Goal: Transaction & Acquisition: Subscribe to service/newsletter

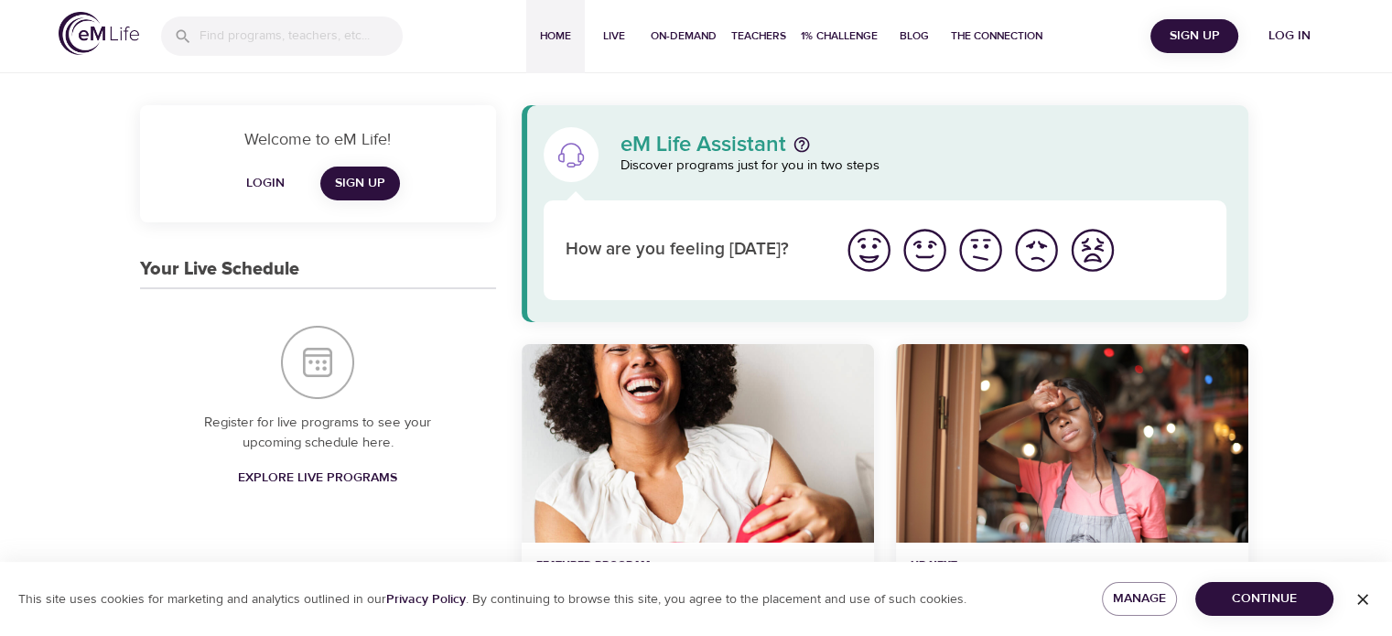
click at [995, 252] on img "I'm feeling ok" at bounding box center [980, 250] width 50 height 50
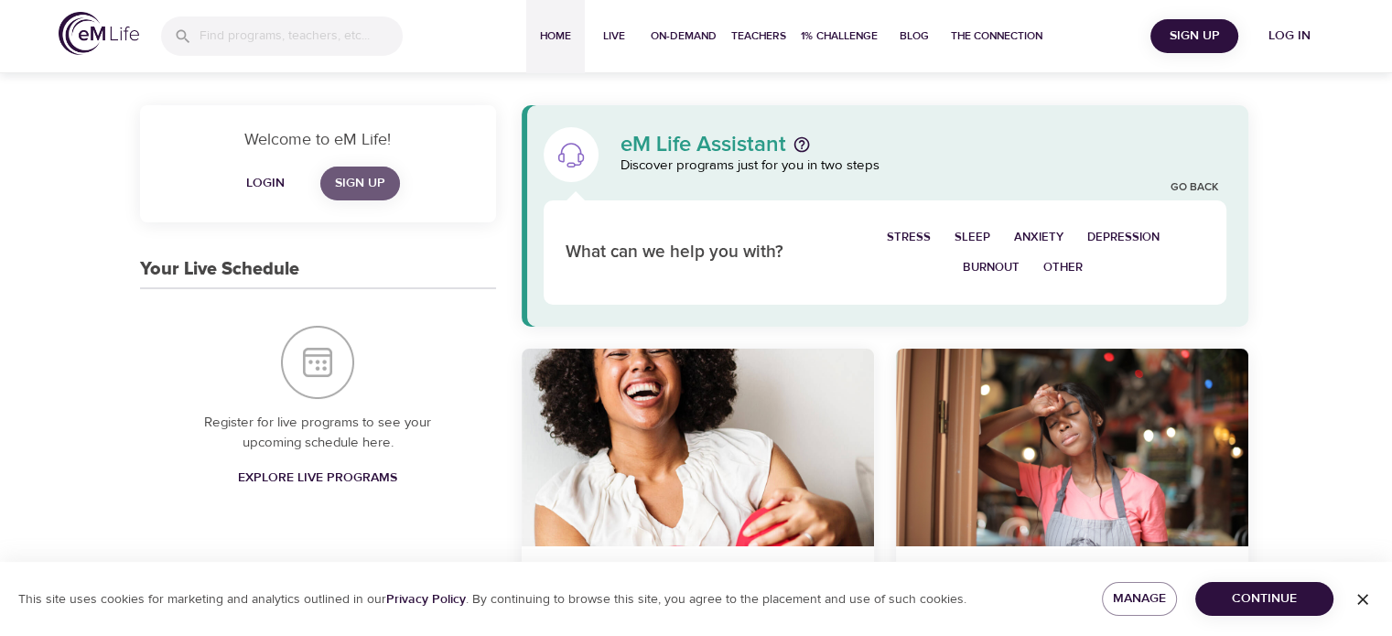
click at [359, 172] on span "Sign Up" at bounding box center [360, 183] width 50 height 23
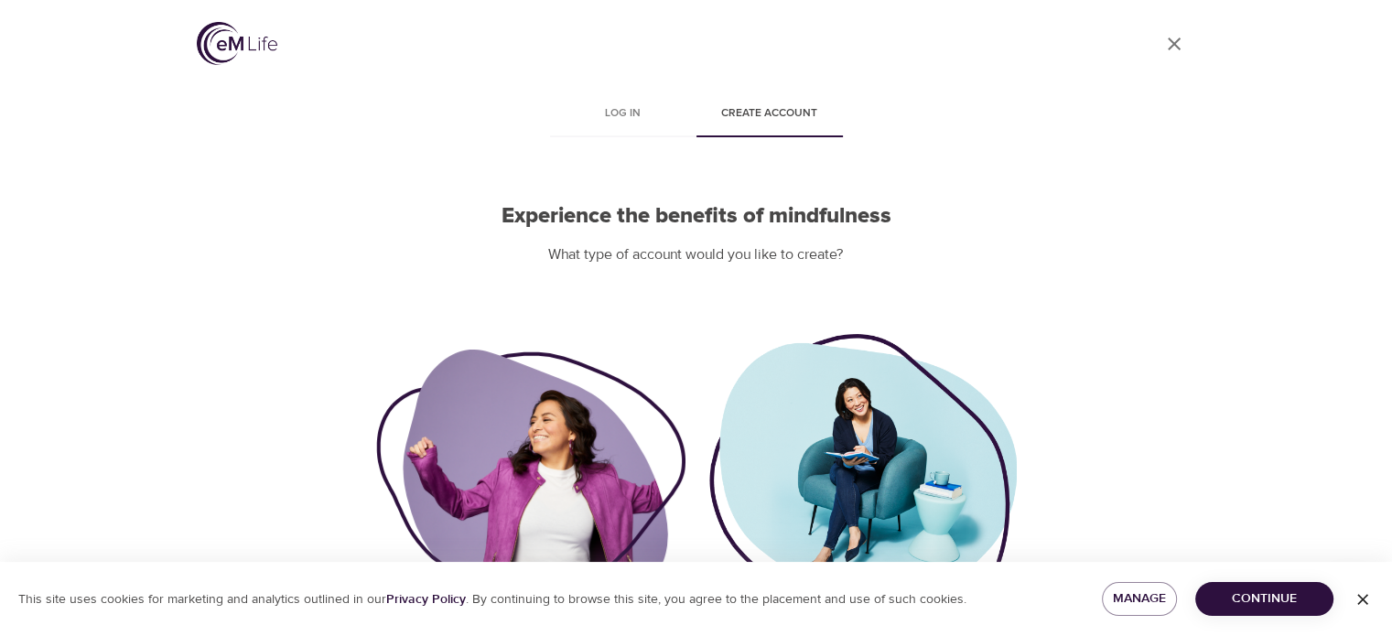
scroll to position [133, 0]
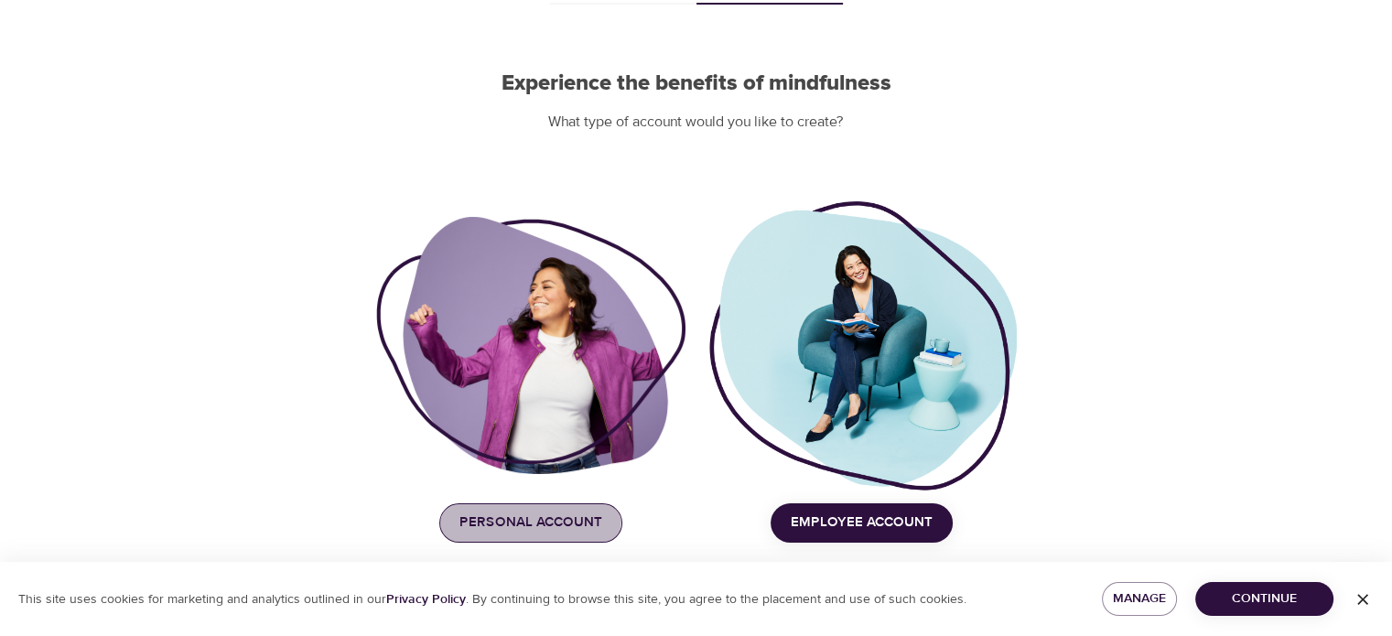
click at [503, 513] on span "Personal Account" at bounding box center [530, 523] width 143 height 24
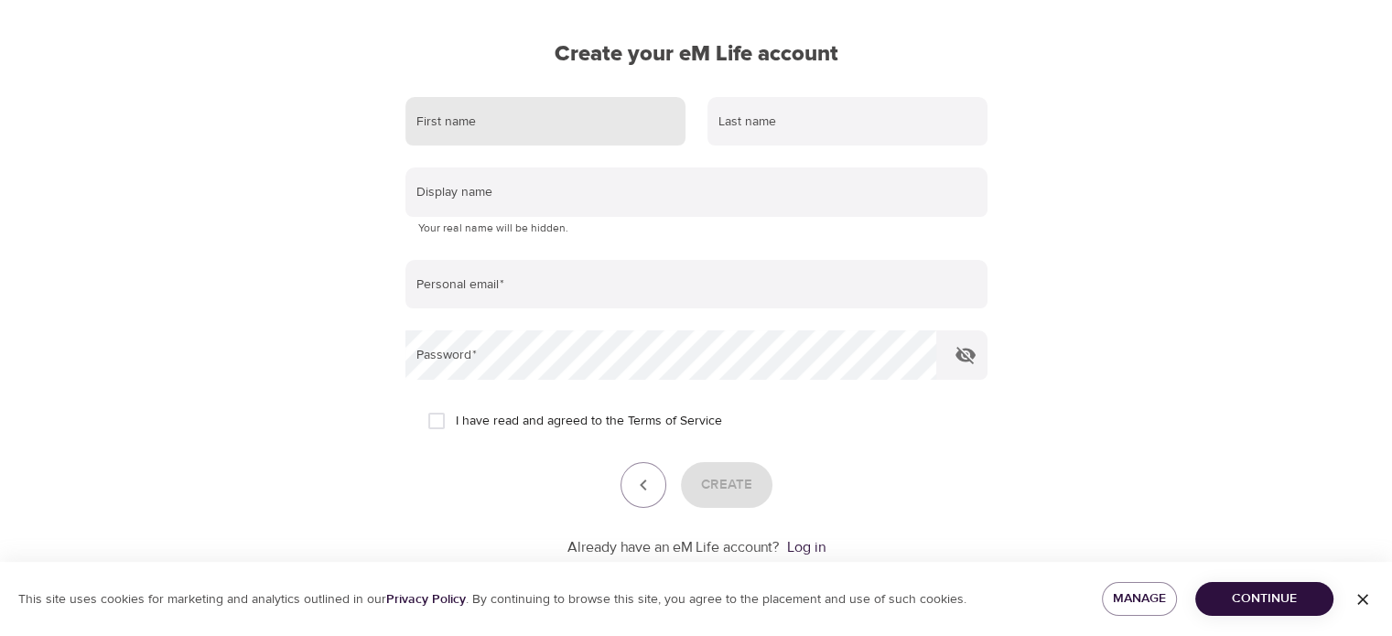
click at [538, 113] on input "text" at bounding box center [545, 121] width 280 height 49
type input "[PERSON_NAME]"
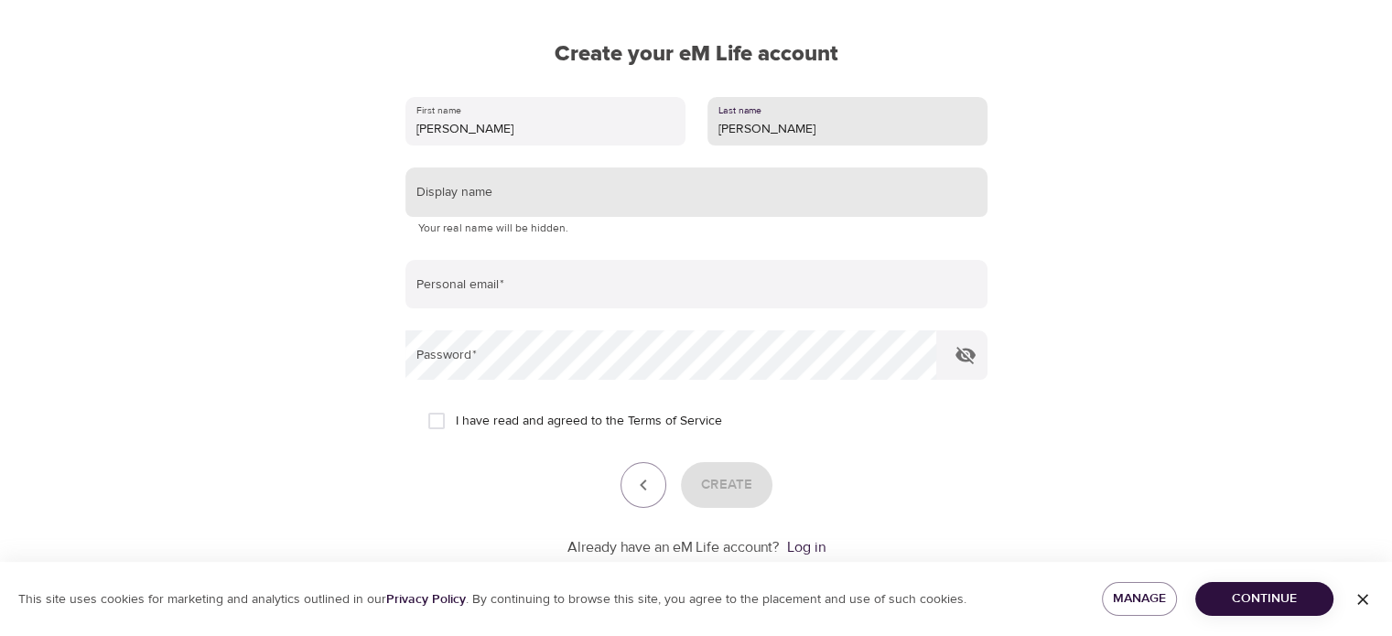
type input "[PERSON_NAME]"
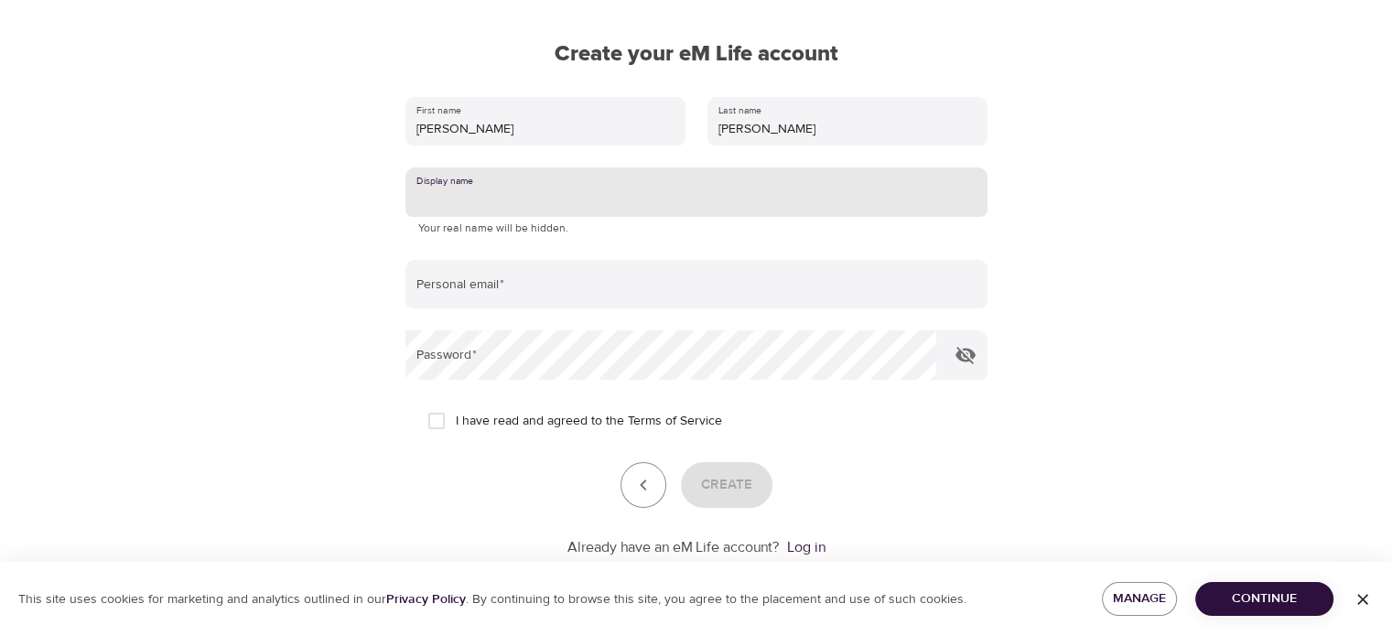
click at [542, 188] on input "text" at bounding box center [696, 191] width 582 height 49
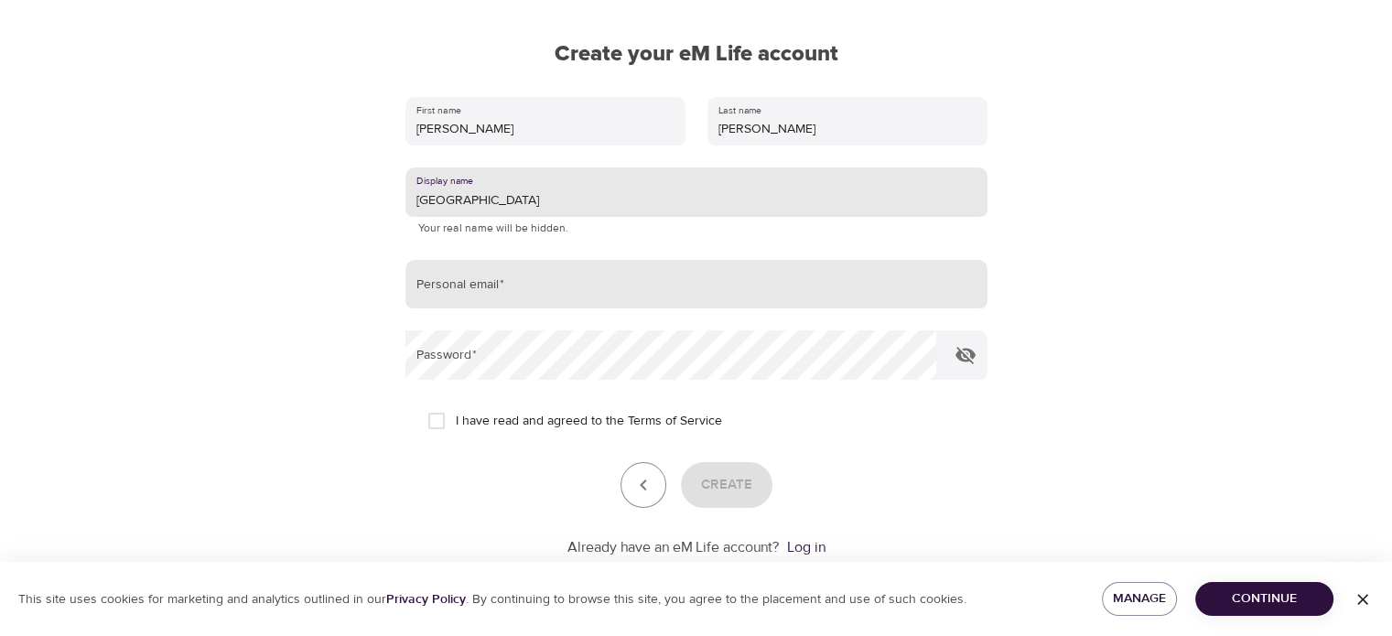
type input "[GEOGRAPHIC_DATA]"
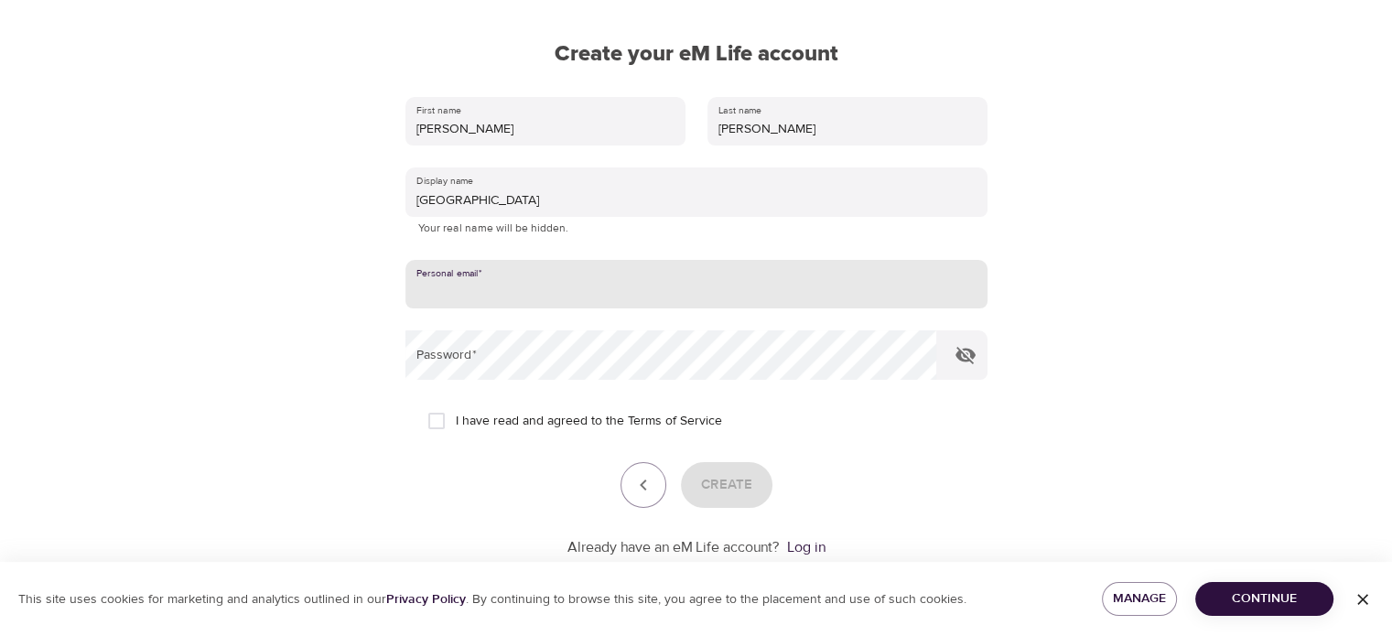
click at [472, 285] on input "email" at bounding box center [696, 284] width 582 height 49
type input "[EMAIL_ADDRESS][DOMAIN_NAME]"
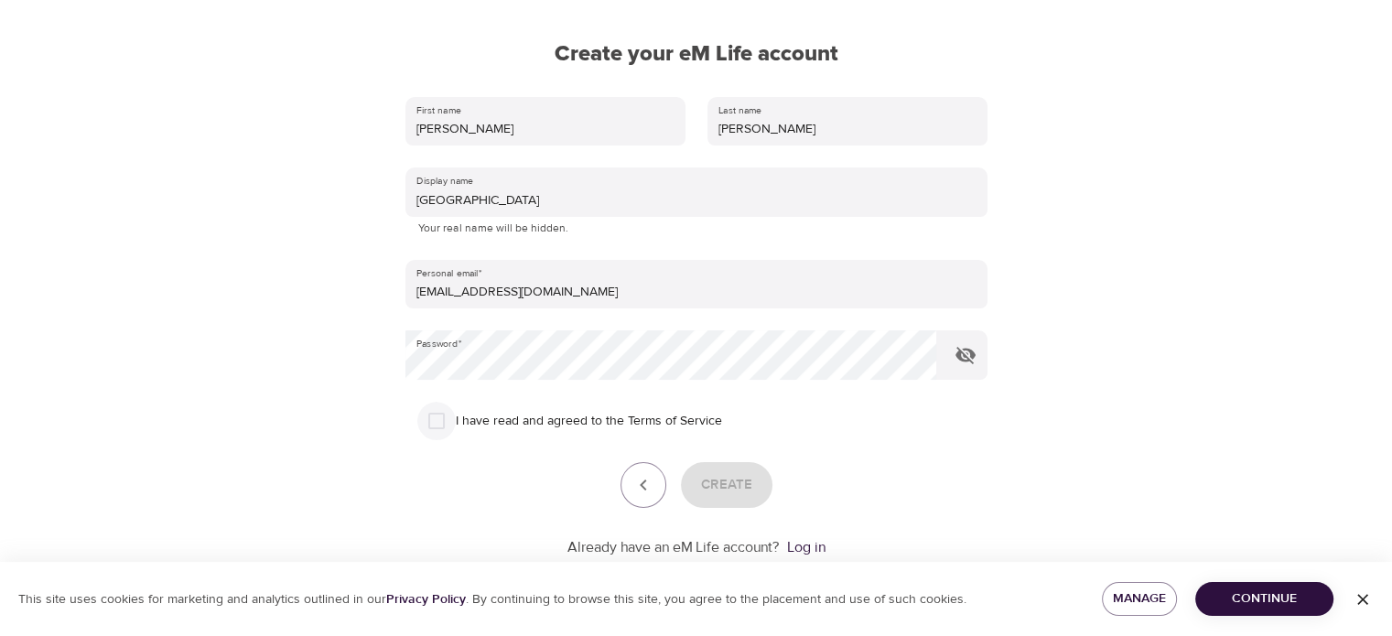
click at [438, 408] on input "I have read and agreed to the Terms of Service" at bounding box center [436, 421] width 38 height 38
checkbox input "true"
click at [743, 480] on span "Create" at bounding box center [726, 485] width 51 height 24
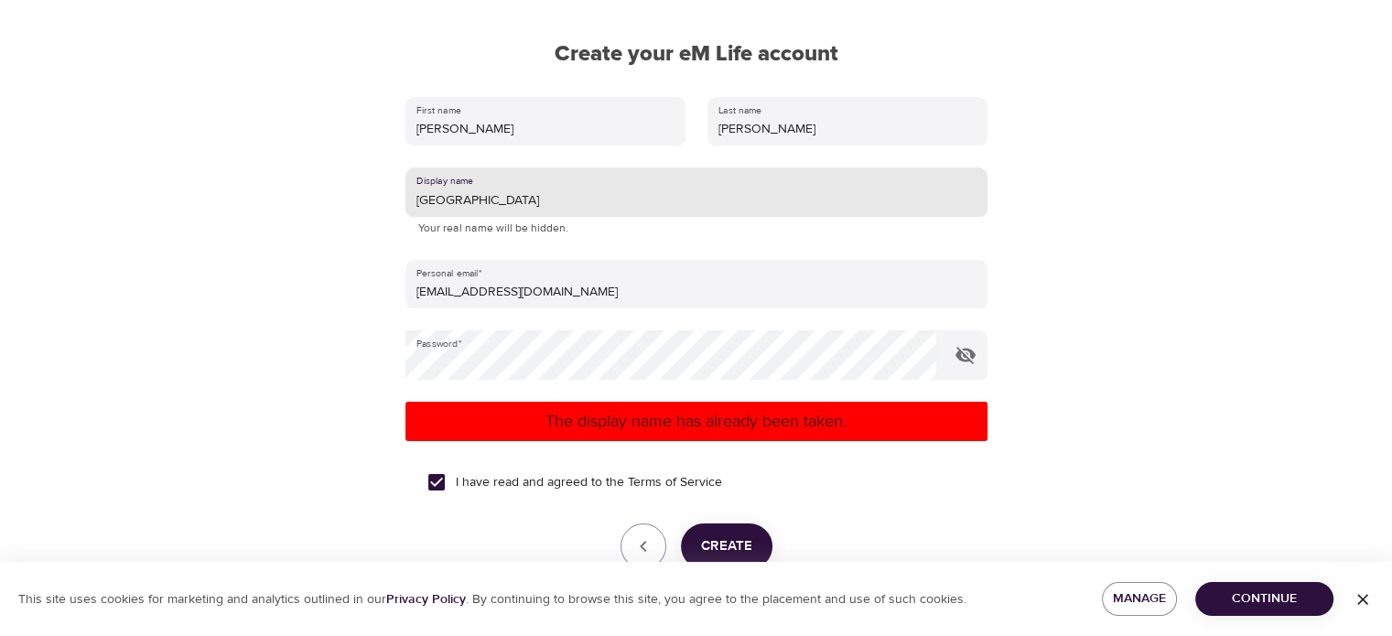
click at [419, 199] on input "Dresden" at bounding box center [696, 191] width 582 height 49
type input "H.Dresden"
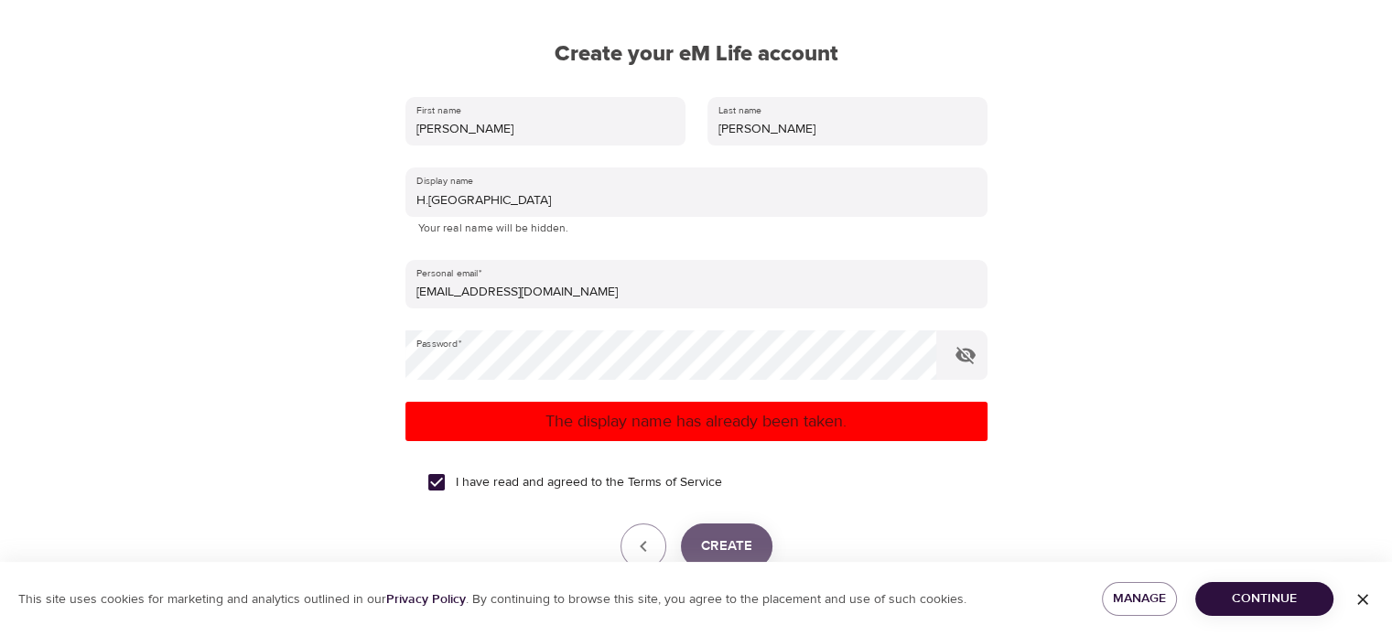
click at [728, 533] on button "Create" at bounding box center [727, 546] width 92 height 46
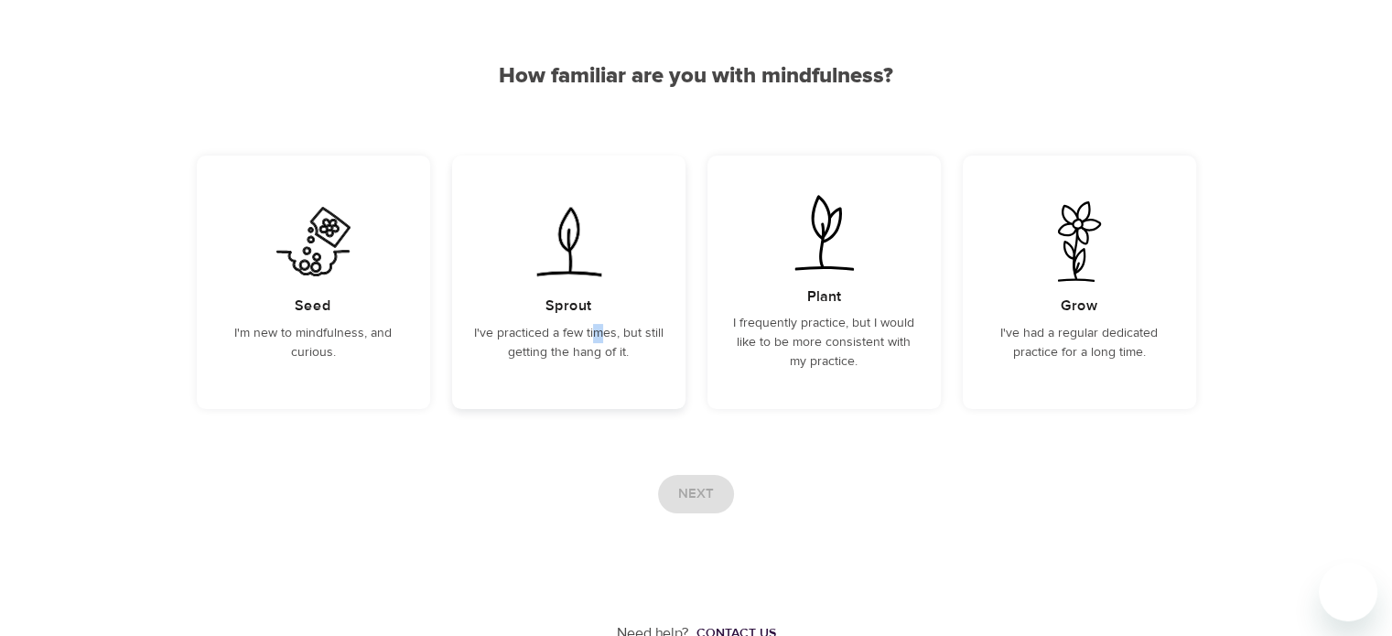
click at [603, 321] on div "Sprout I've practiced a few times, but still getting the hang of it." at bounding box center [568, 282] width 233 height 253
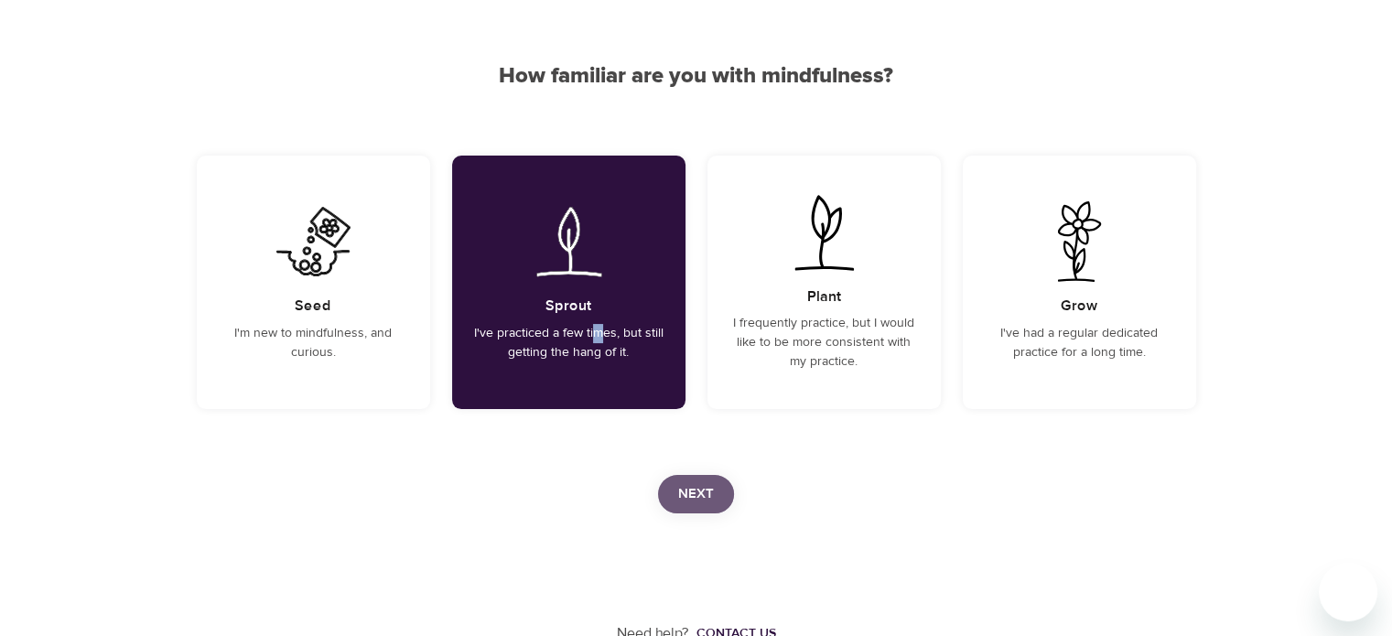
click at [681, 507] on button "Next" at bounding box center [696, 494] width 76 height 38
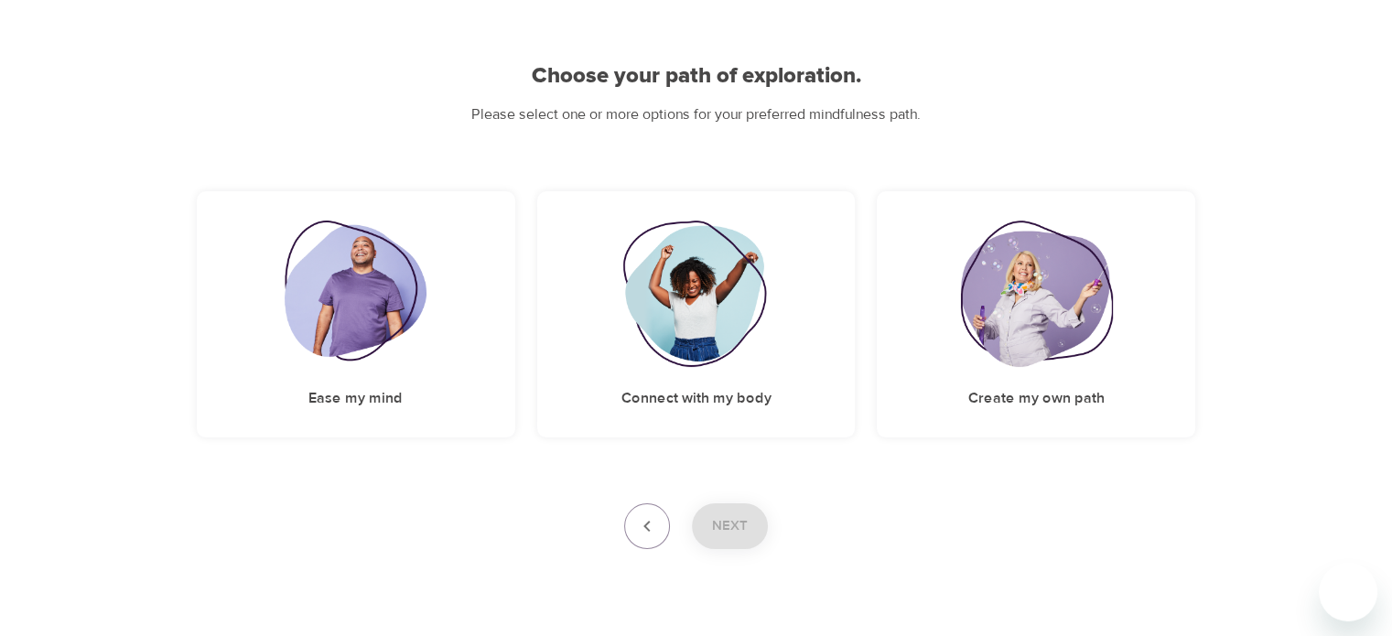
scroll to position [161, 0]
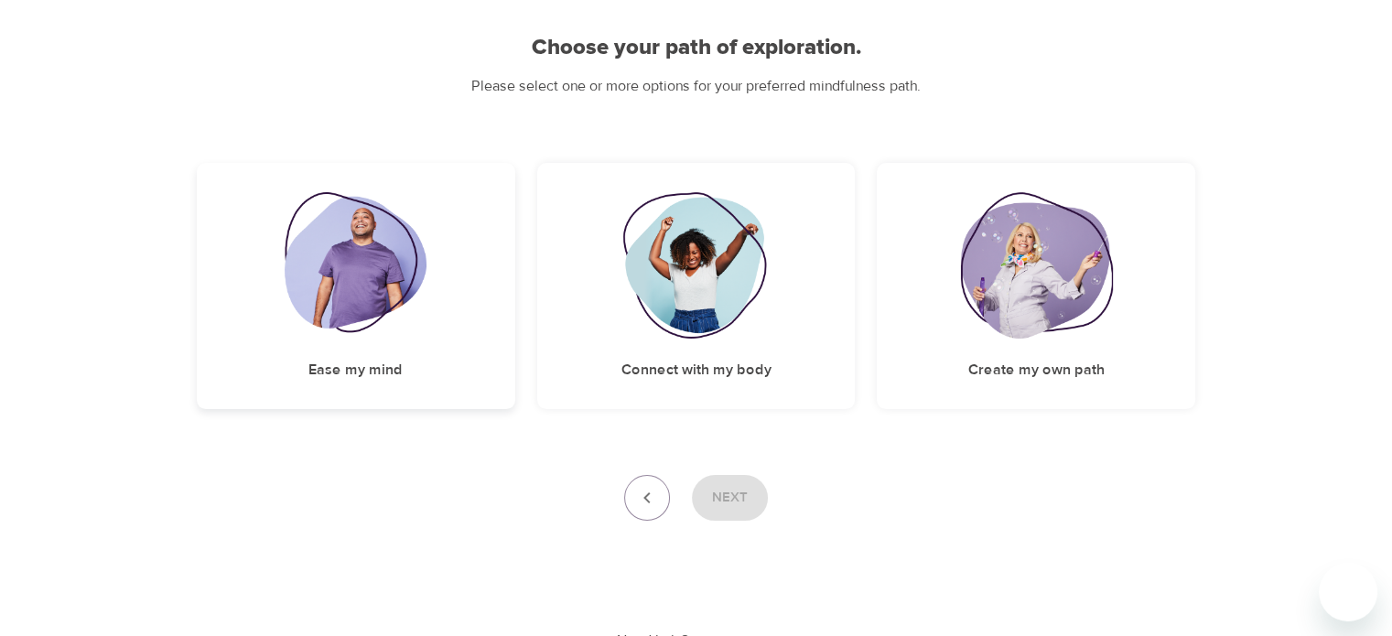
click at [385, 260] on img at bounding box center [356, 265] width 142 height 146
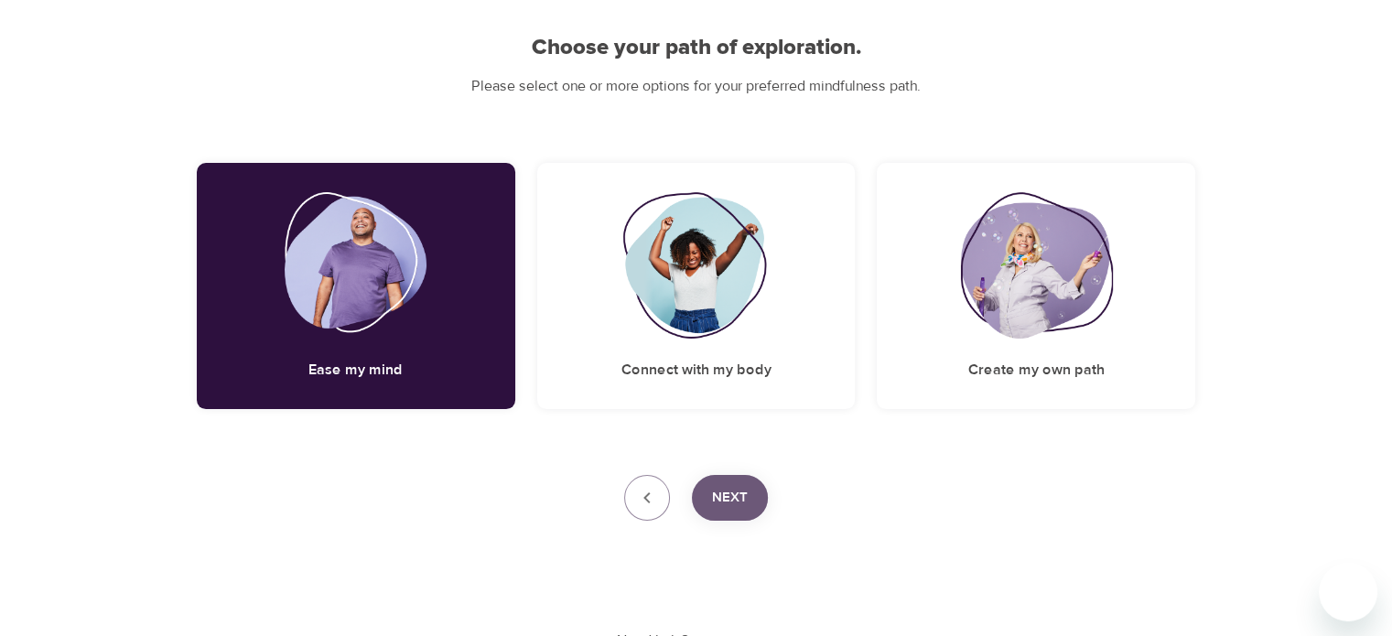
click at [739, 493] on span "Next" at bounding box center [730, 498] width 36 height 24
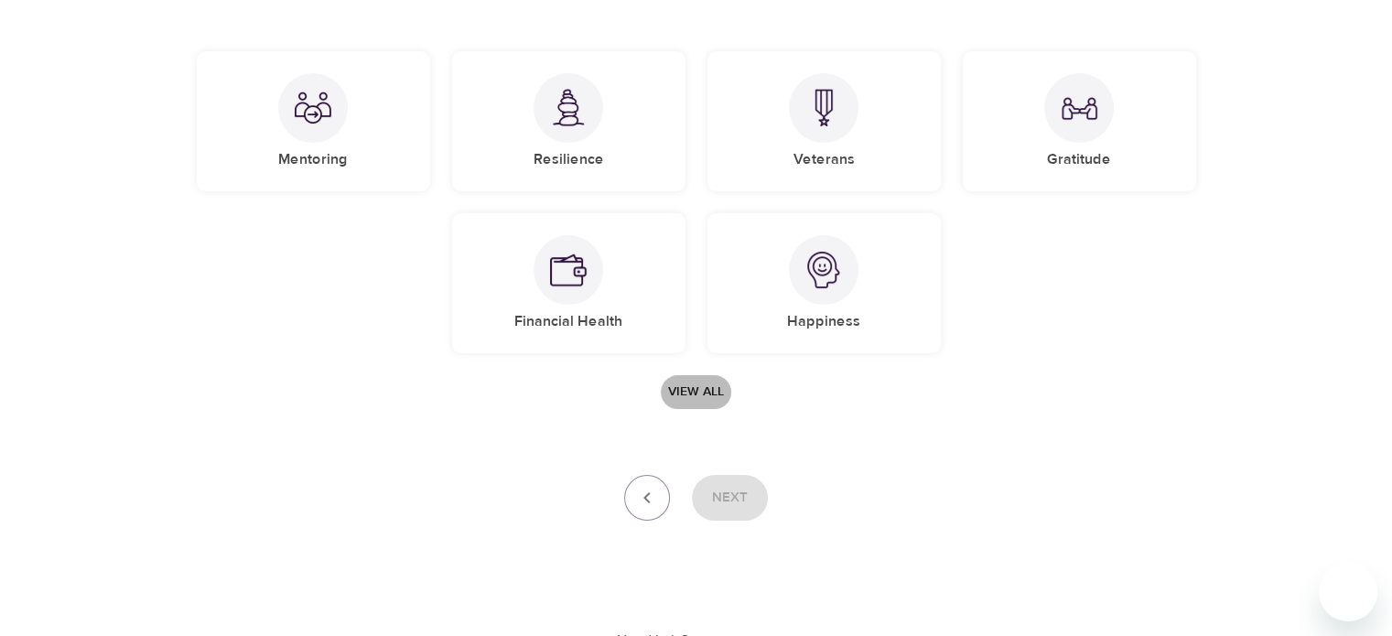
click at [689, 394] on span "View all" at bounding box center [696, 392] width 56 height 23
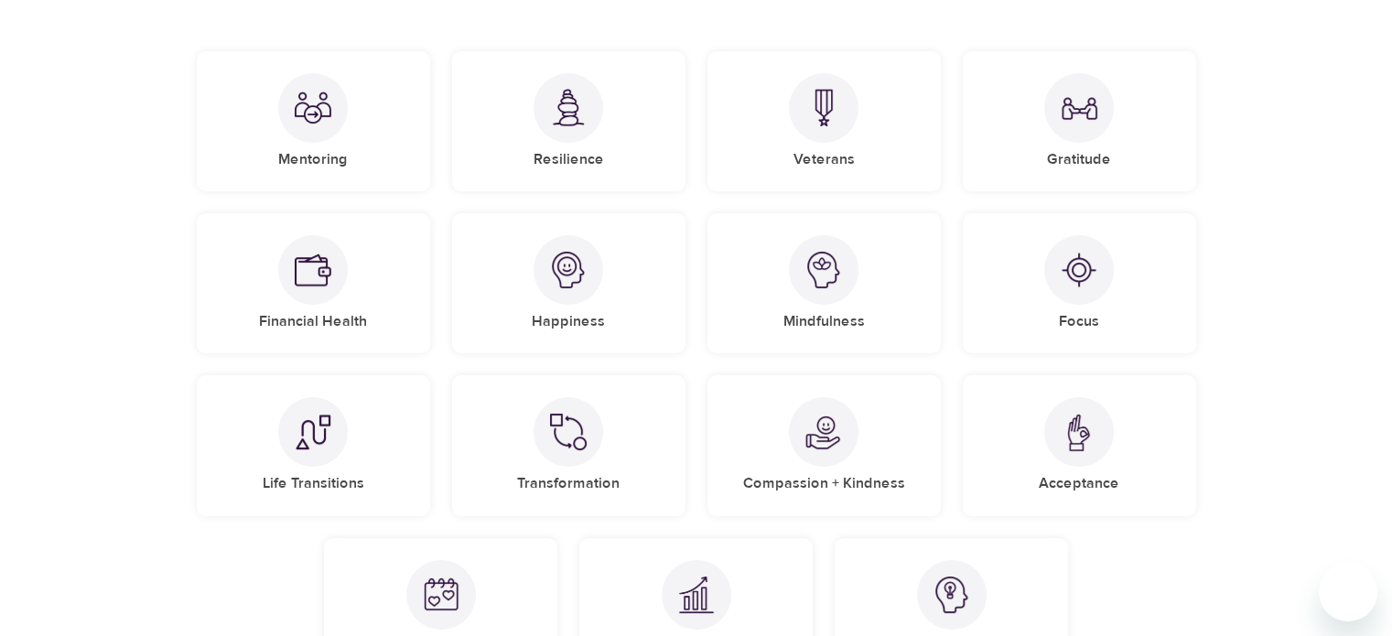
scroll to position [133, 0]
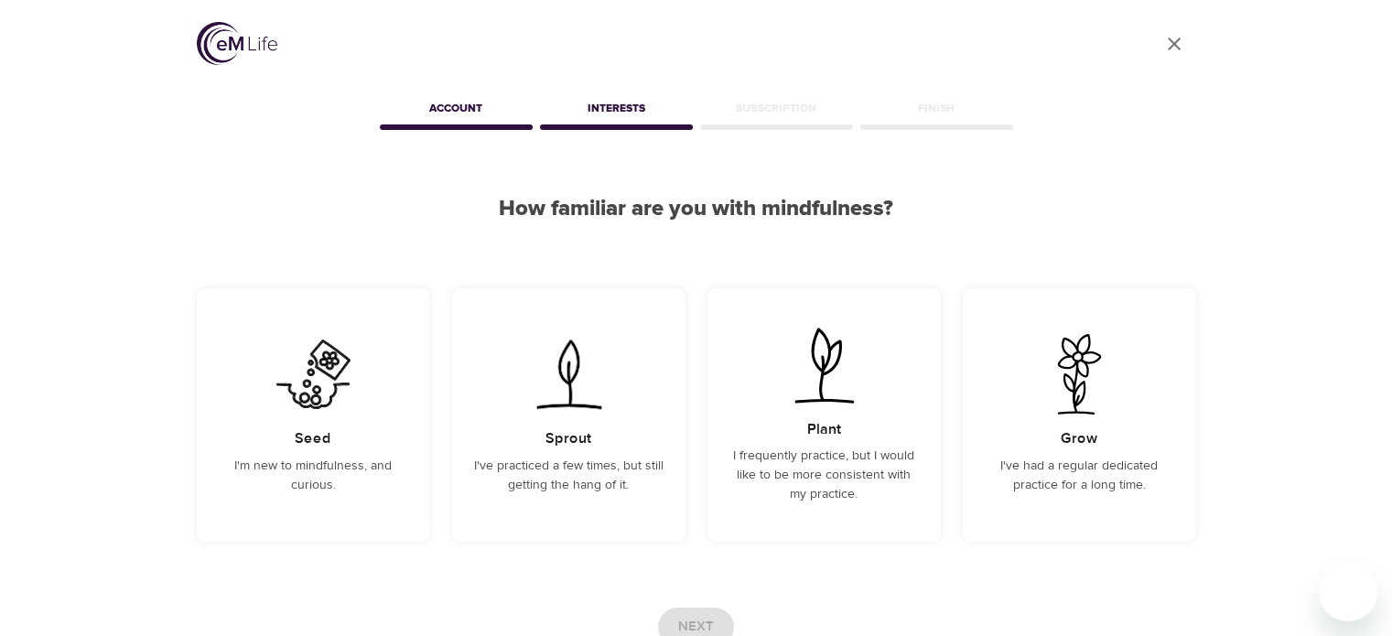
click at [453, 121] on div "Account" at bounding box center [456, 111] width 160 height 37
click at [645, 117] on div "Interests" at bounding box center [616, 111] width 160 height 37
click at [645, 124] on div "Interests" at bounding box center [616, 111] width 160 height 37
click at [600, 415] on div "Sprout I've practiced a few times, but still getting the hang of it." at bounding box center [568, 414] width 233 height 253
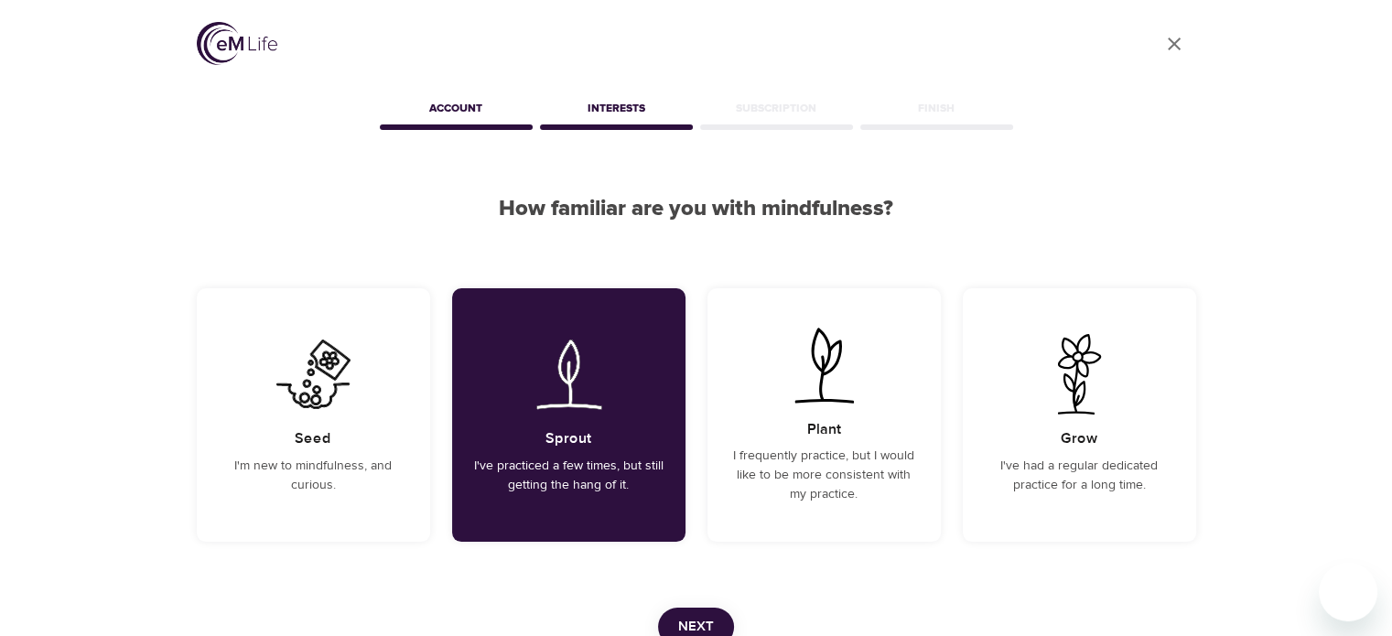
click at [717, 613] on button "Next" at bounding box center [696, 627] width 76 height 38
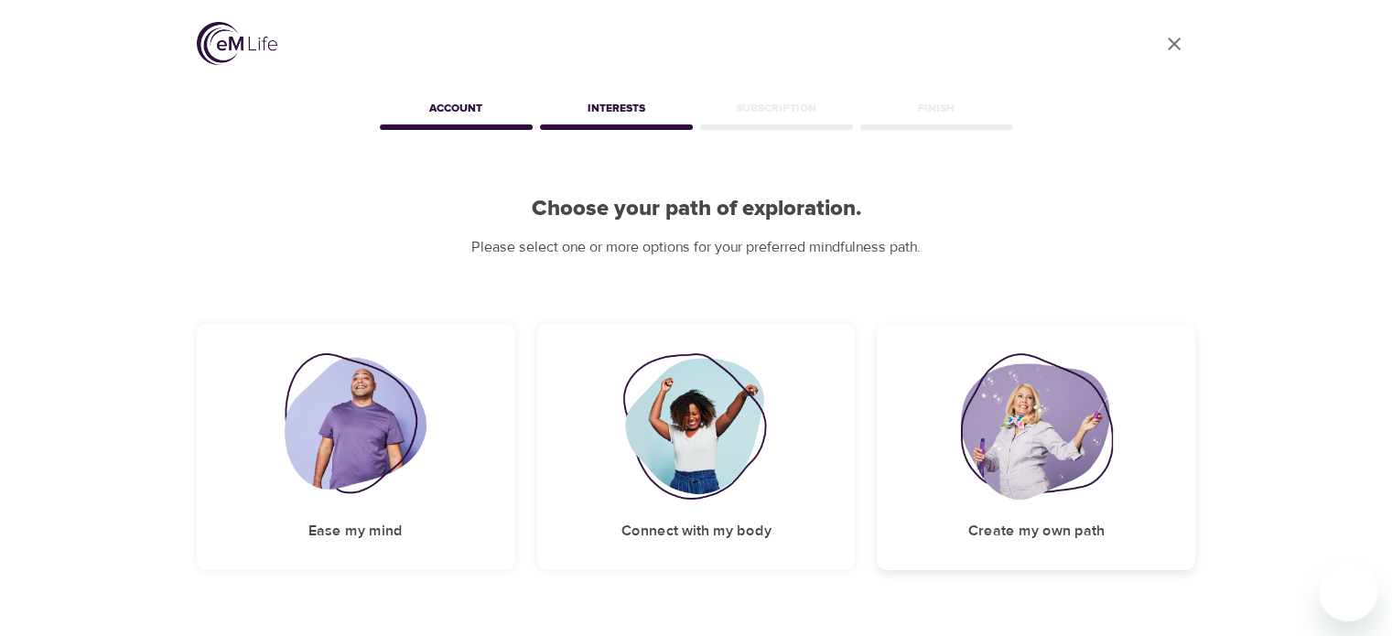
click at [1030, 460] on img at bounding box center [1036, 426] width 152 height 146
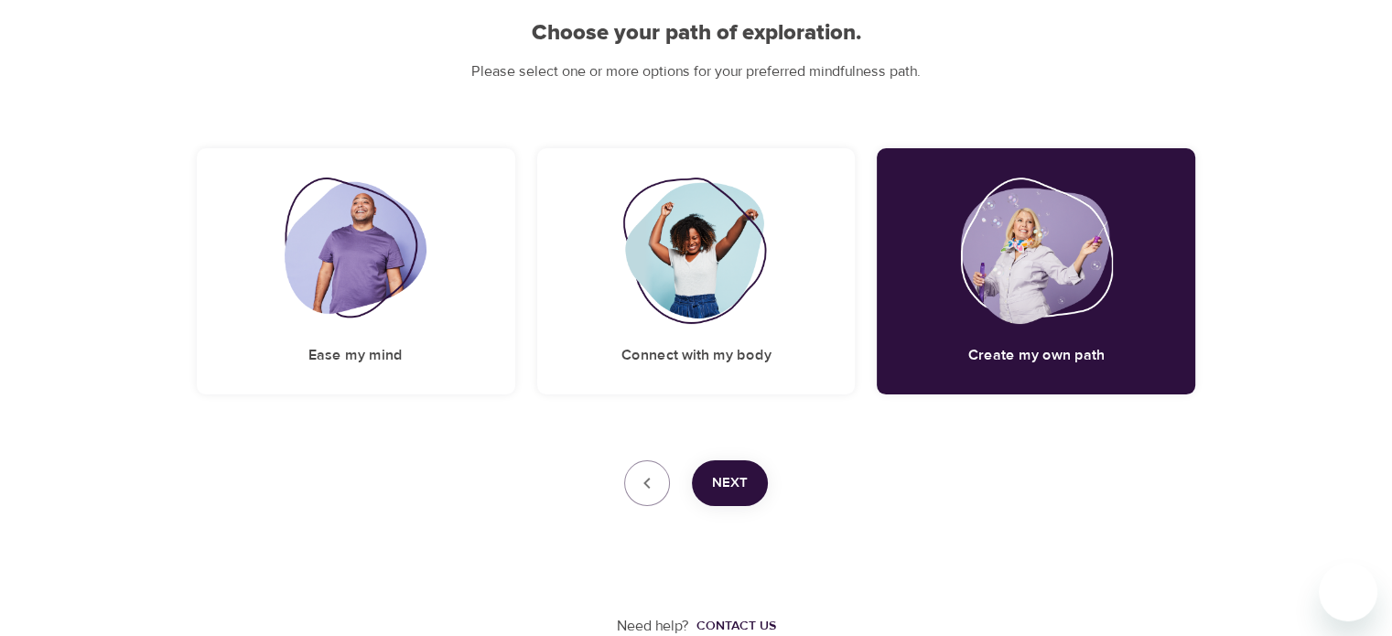
click at [715, 480] on span "Next" at bounding box center [730, 483] width 36 height 24
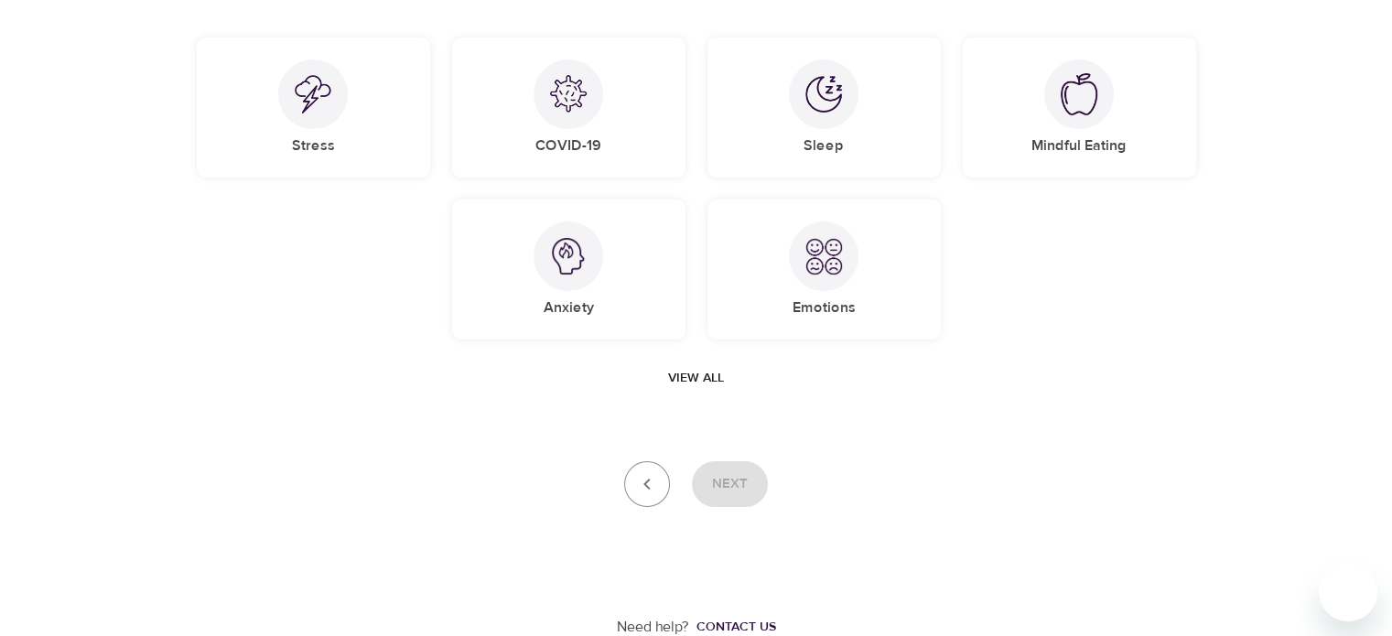
scroll to position [159, 0]
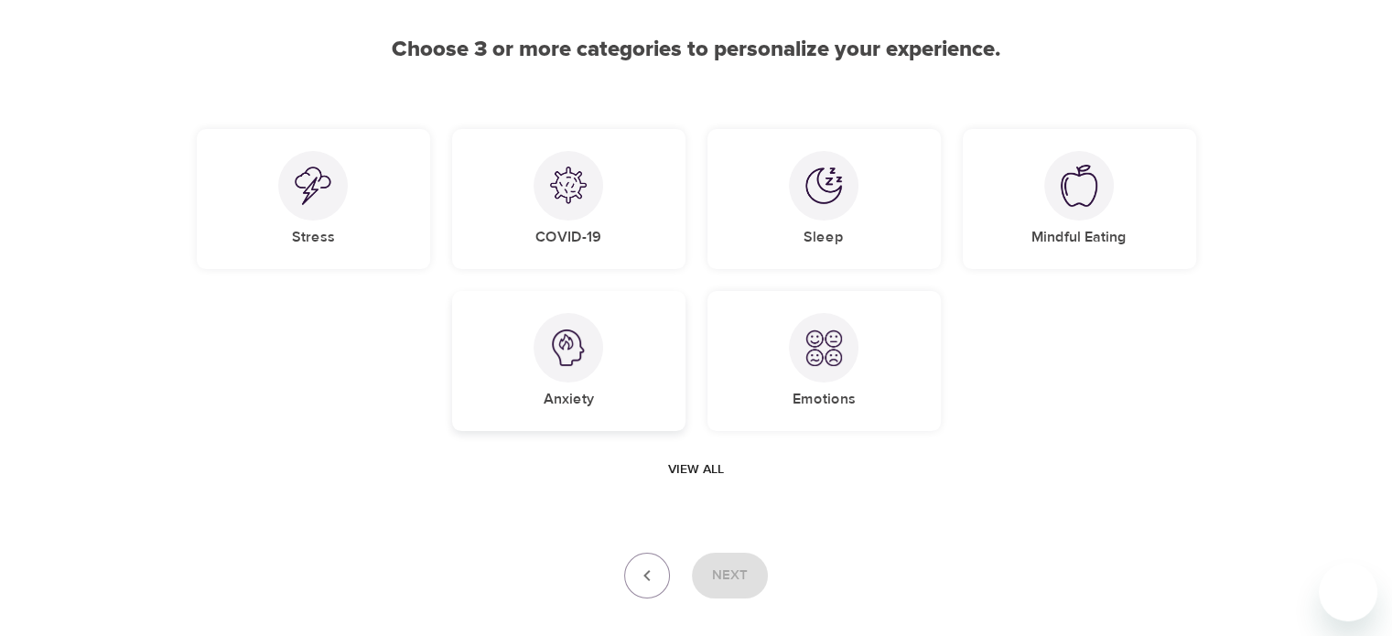
click at [564, 383] on div "Anxiety" at bounding box center [568, 361] width 233 height 140
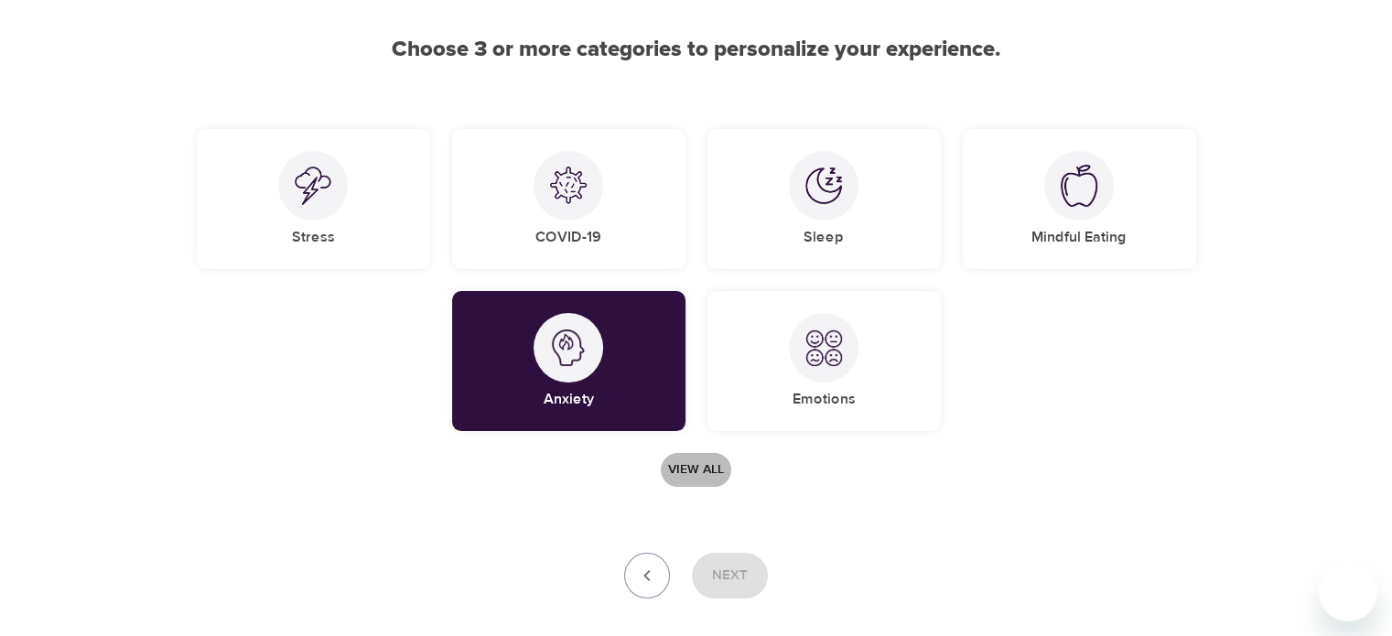
click at [694, 466] on span "View all" at bounding box center [696, 469] width 56 height 23
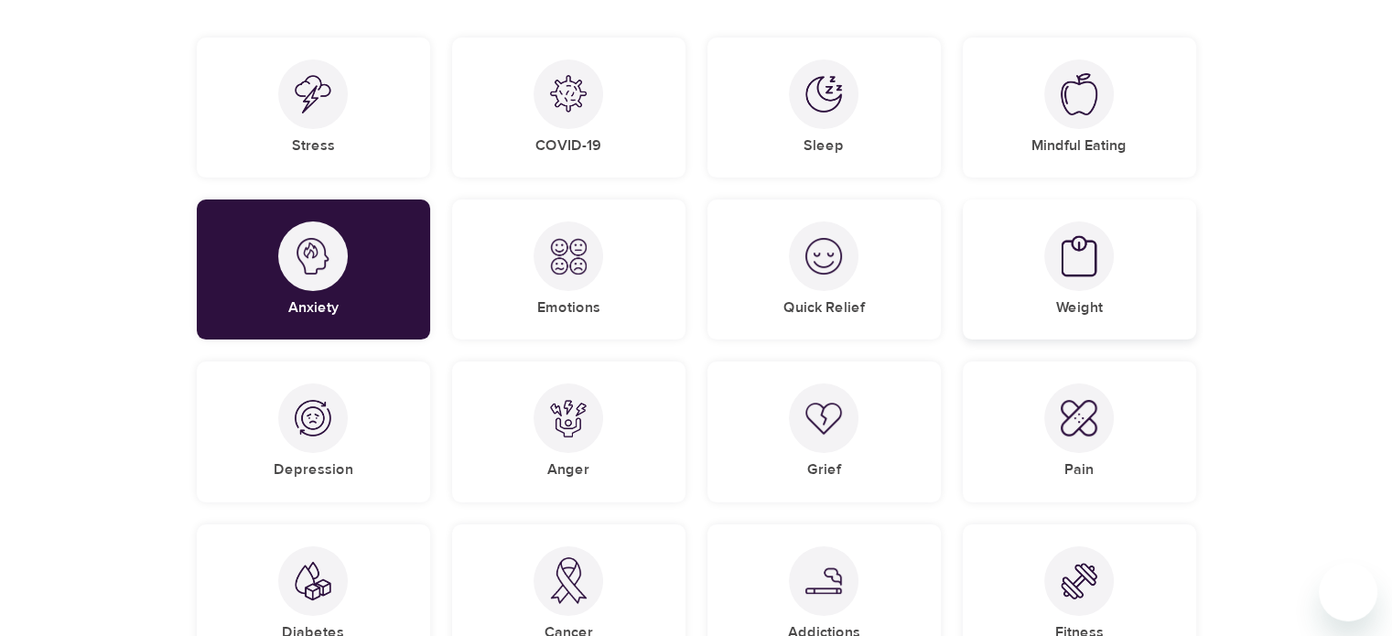
scroll to position [342, 0]
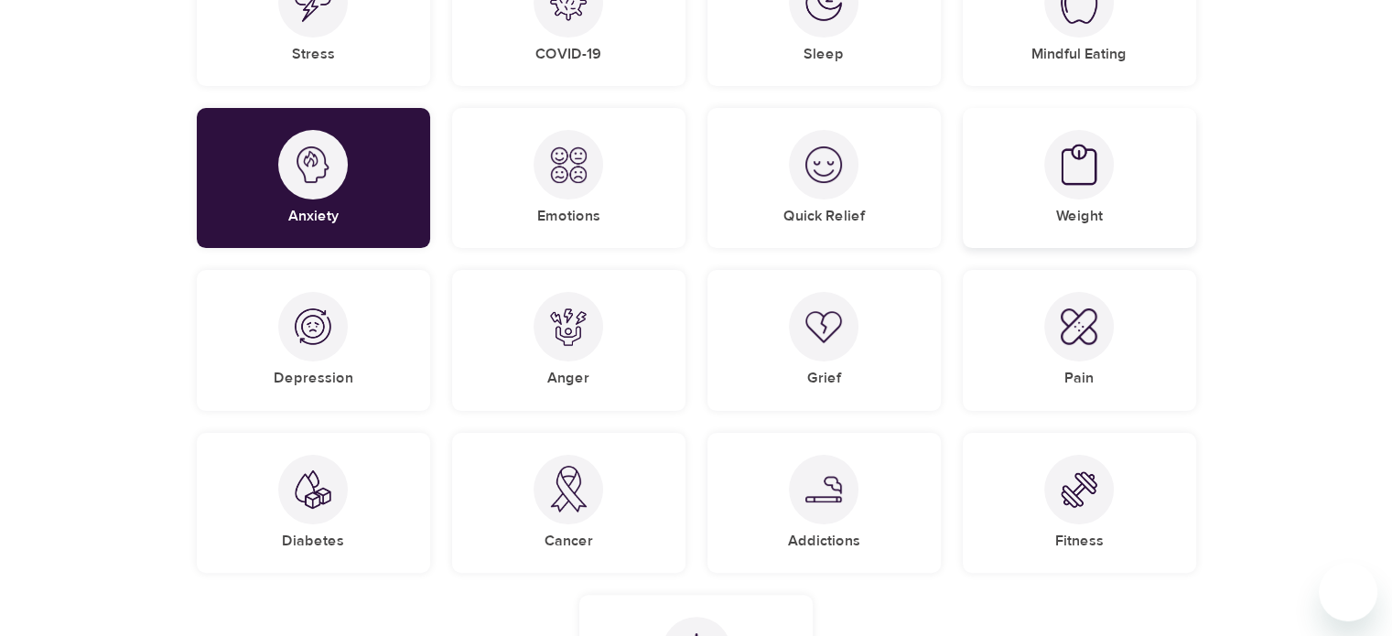
click at [1085, 171] on img at bounding box center [1079, 165] width 37 height 43
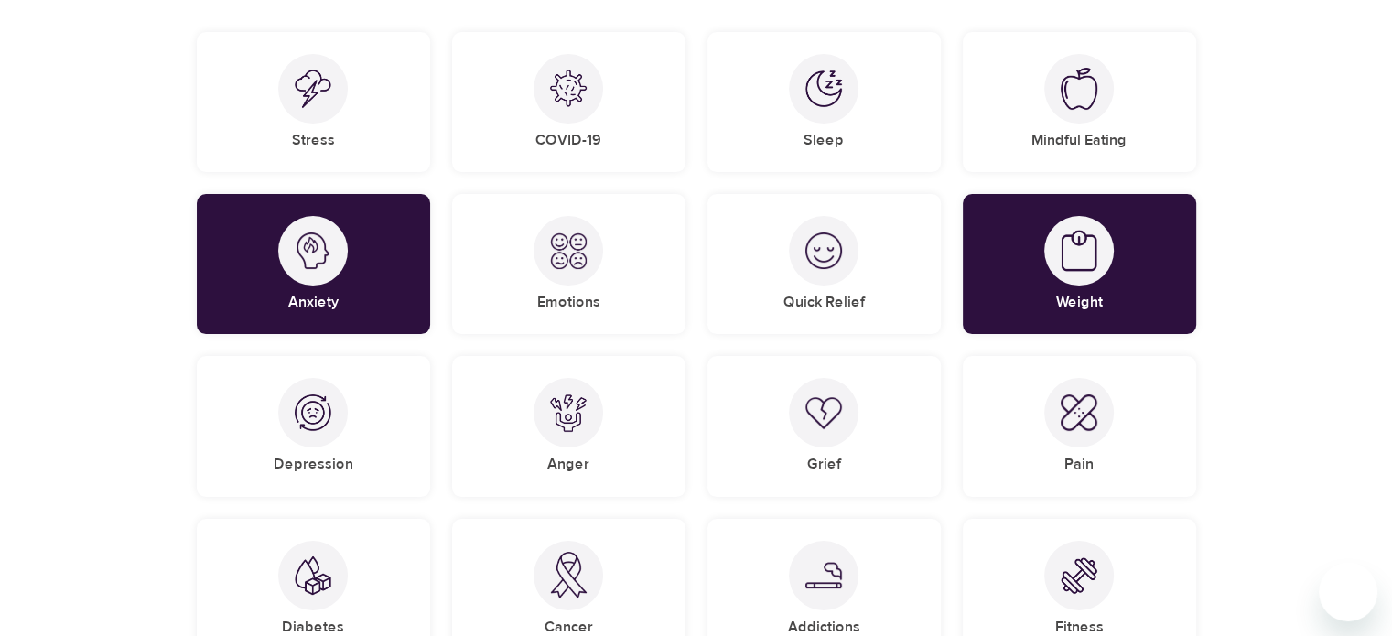
scroll to position [225, 0]
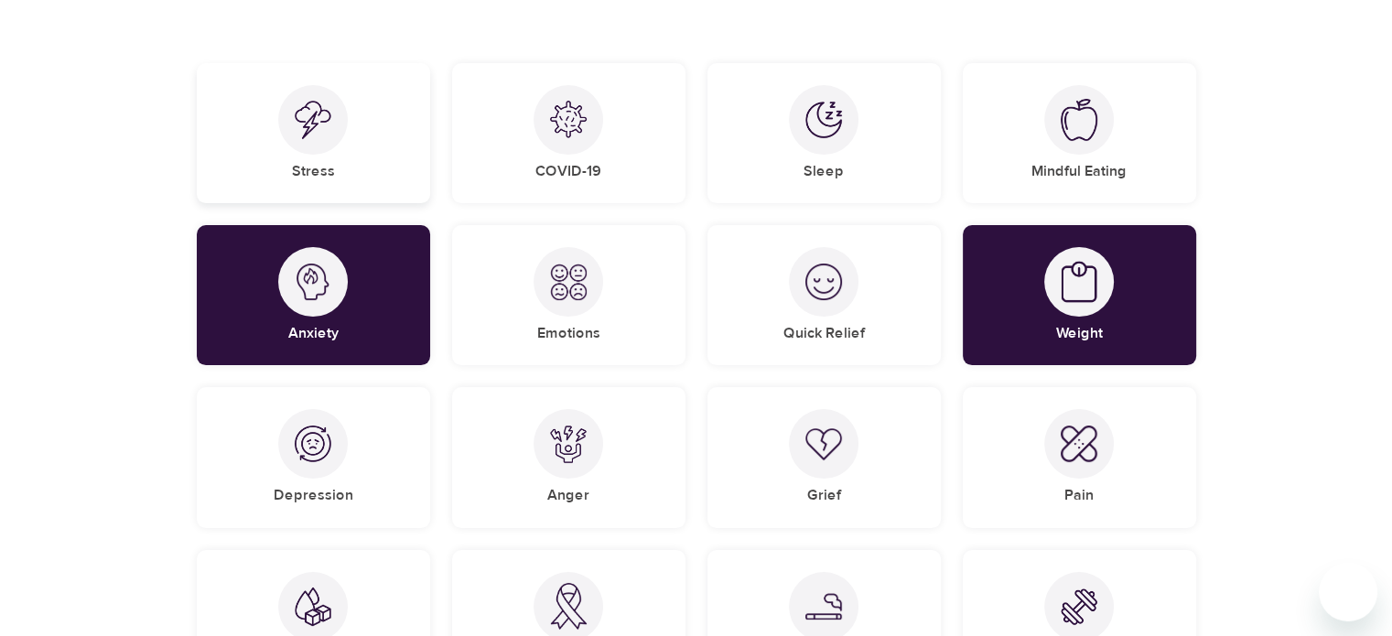
click at [278, 132] on div "Stress" at bounding box center [313, 133] width 233 height 140
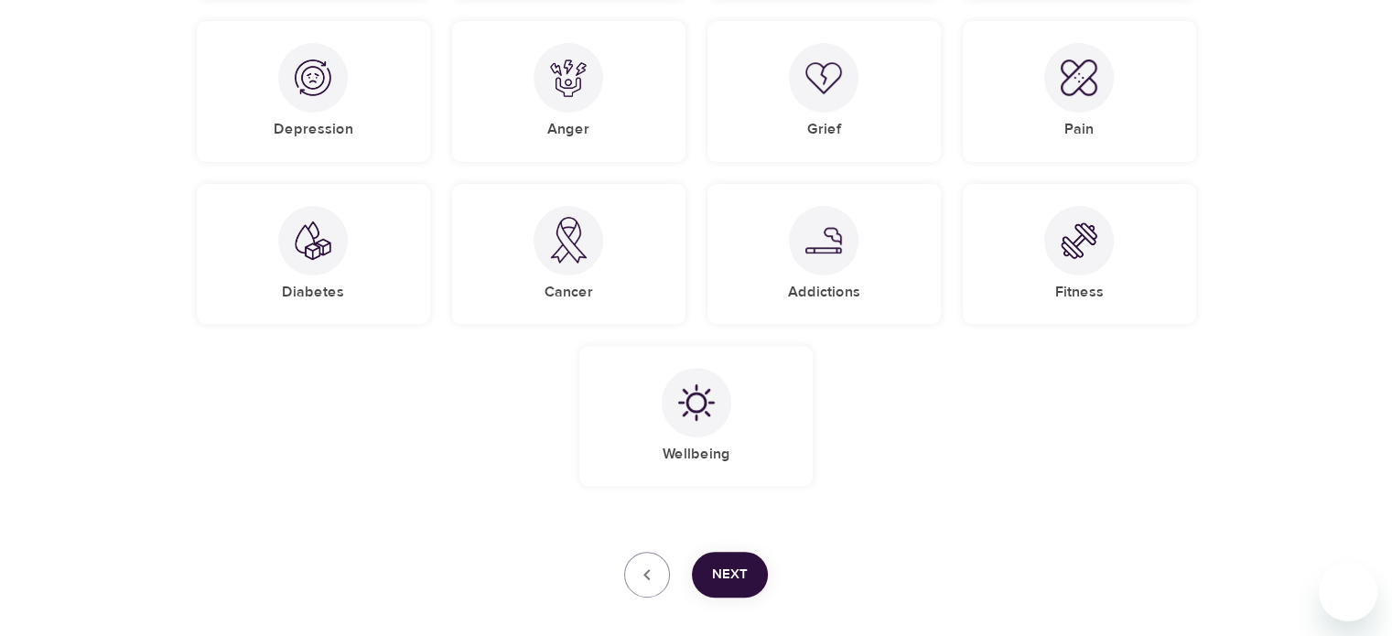
click at [729, 566] on span "Next" at bounding box center [730, 575] width 36 height 24
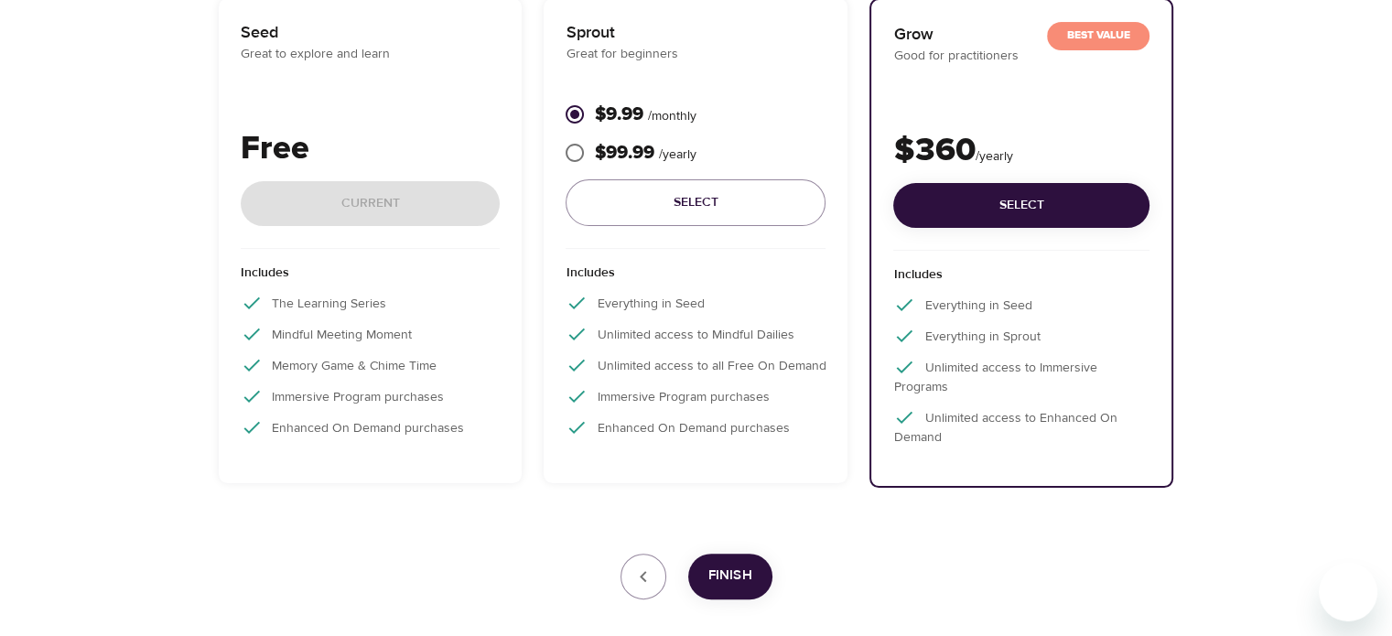
scroll to position [234, 0]
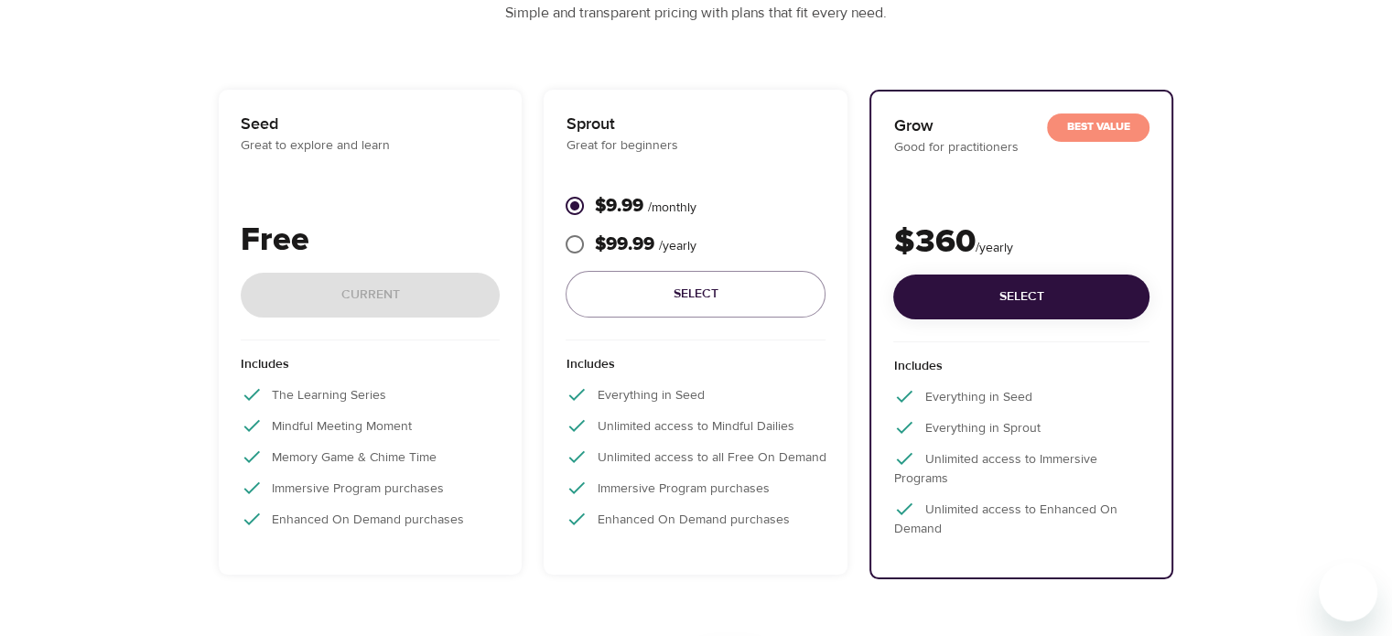
click at [403, 279] on div "Free Current" at bounding box center [371, 278] width 260 height 124
click at [326, 264] on div "Free Current" at bounding box center [371, 278] width 260 height 124
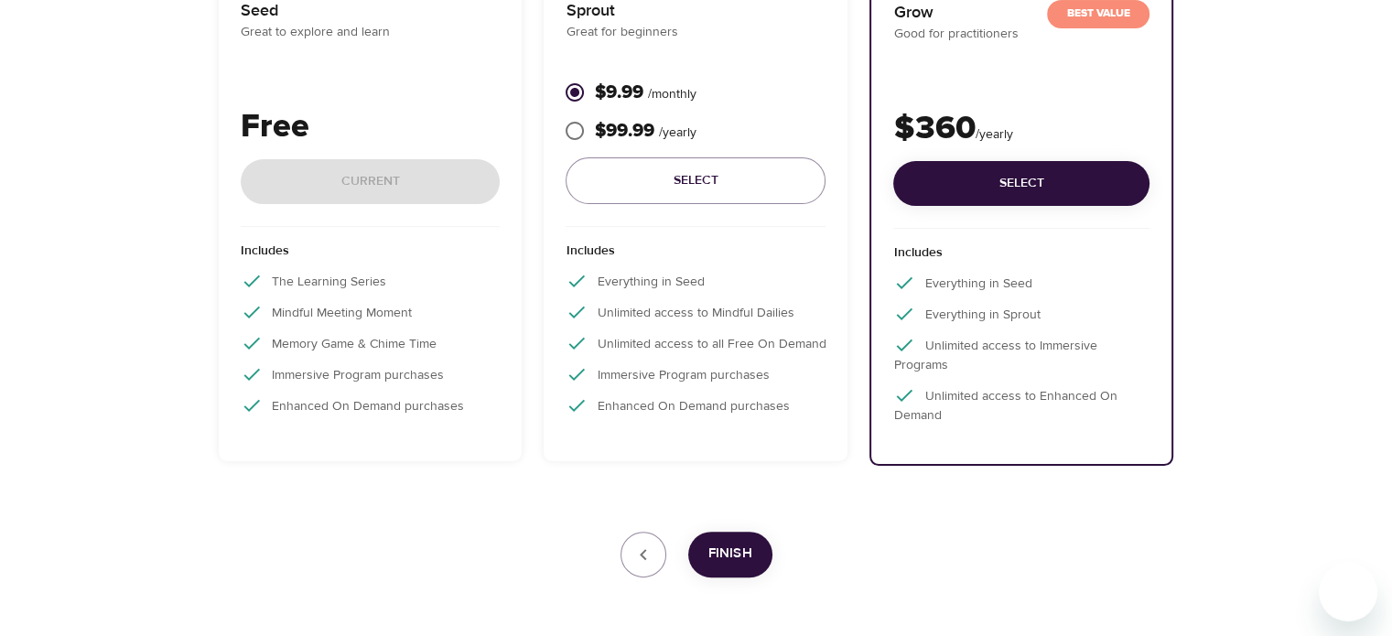
scroll to position [417, 0]
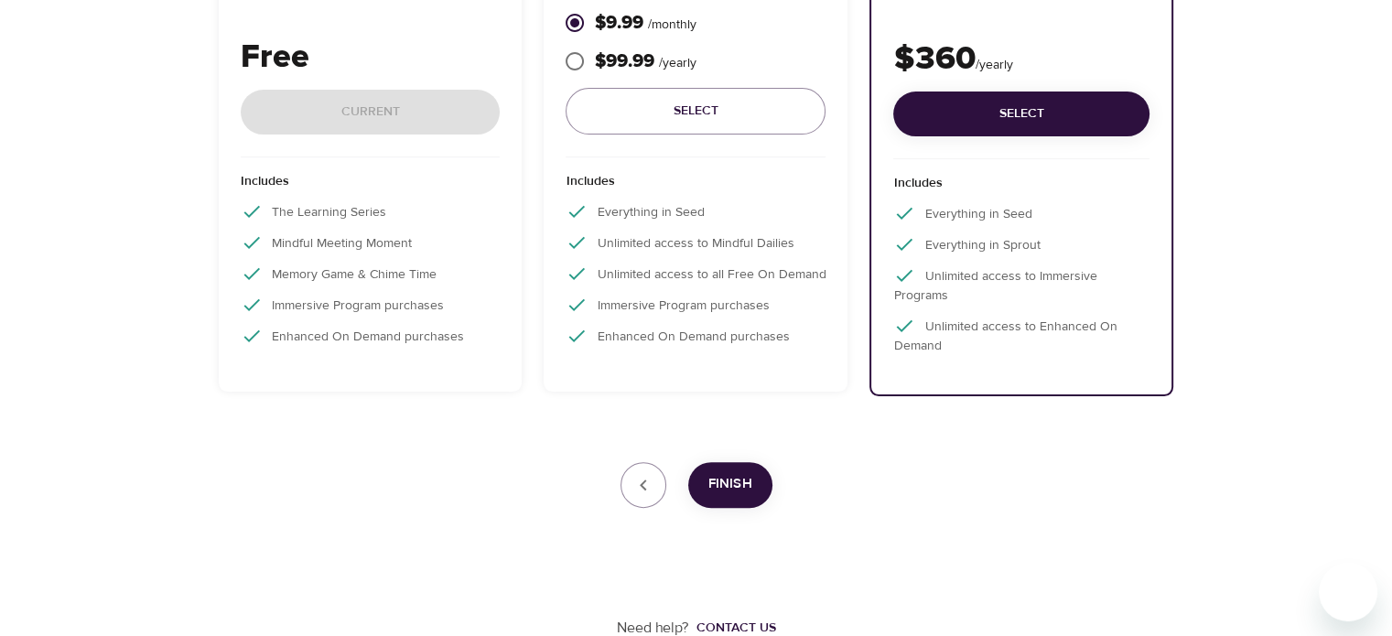
click at [306, 117] on div "Free Current" at bounding box center [371, 95] width 260 height 124
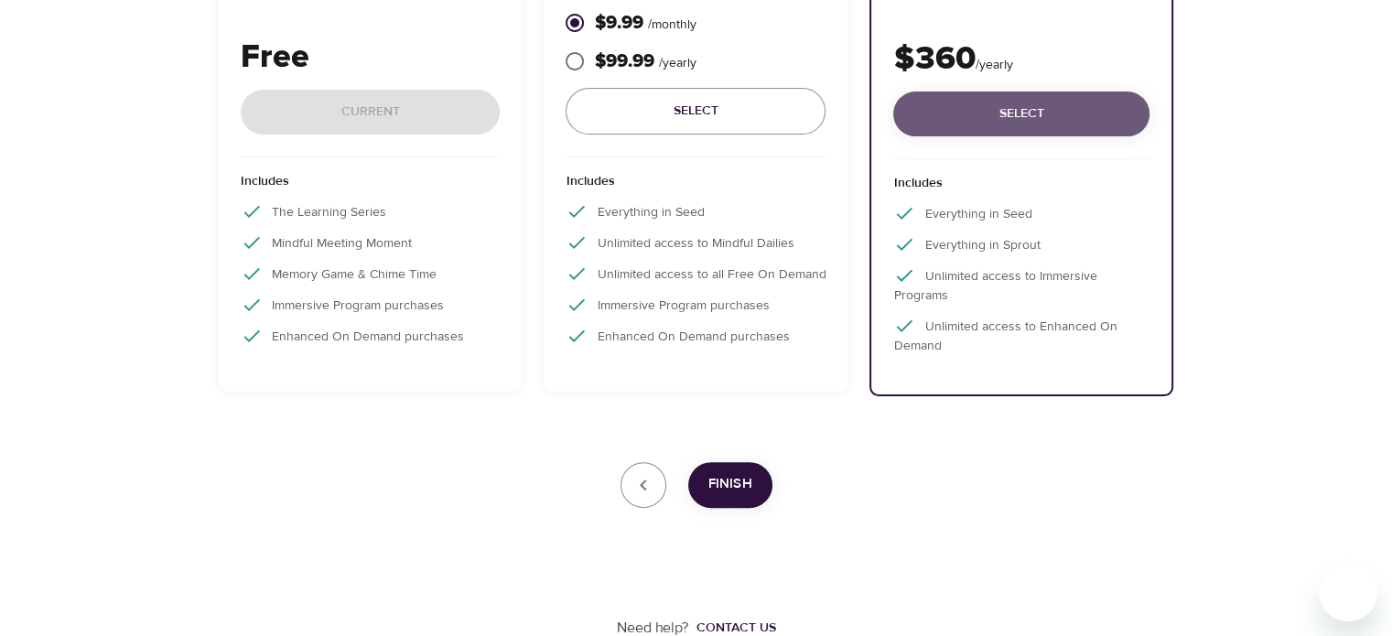
click at [1066, 119] on span "Select" at bounding box center [1021, 113] width 227 height 23
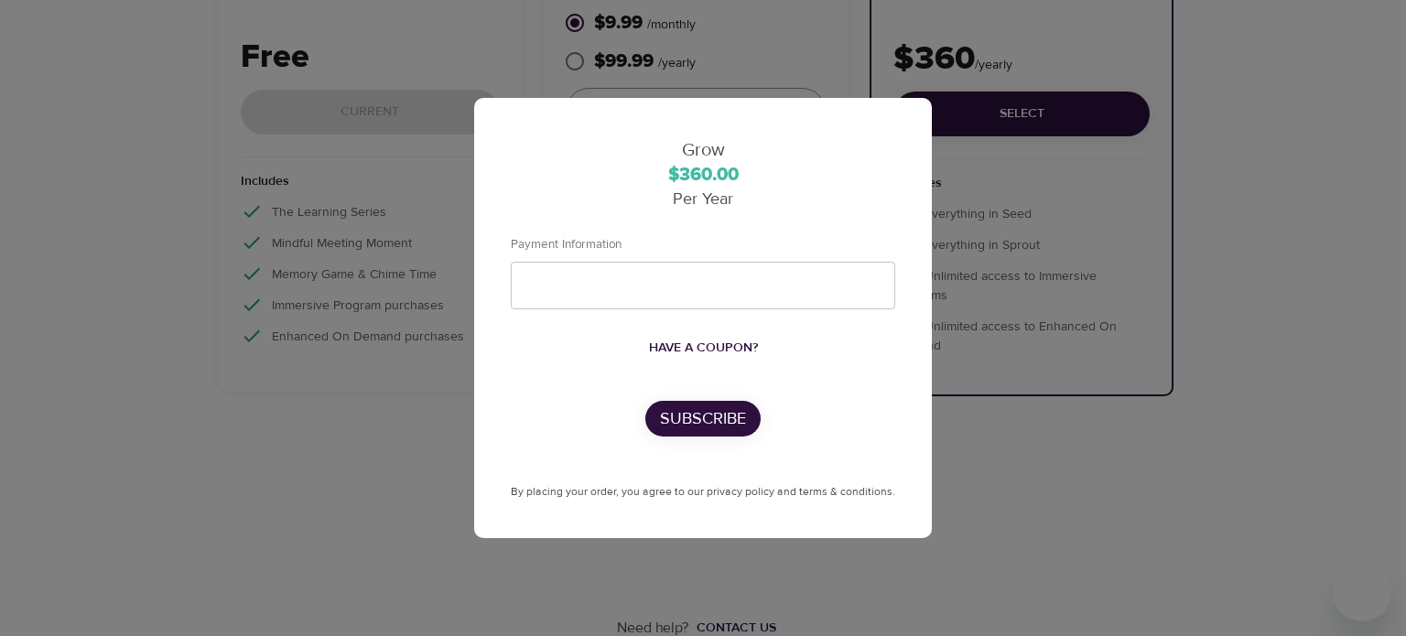
click at [377, 78] on div "Grow $360.00 Per Year Payment Information Have a coupon? Subscribe By placing y…" at bounding box center [703, 318] width 1406 height 636
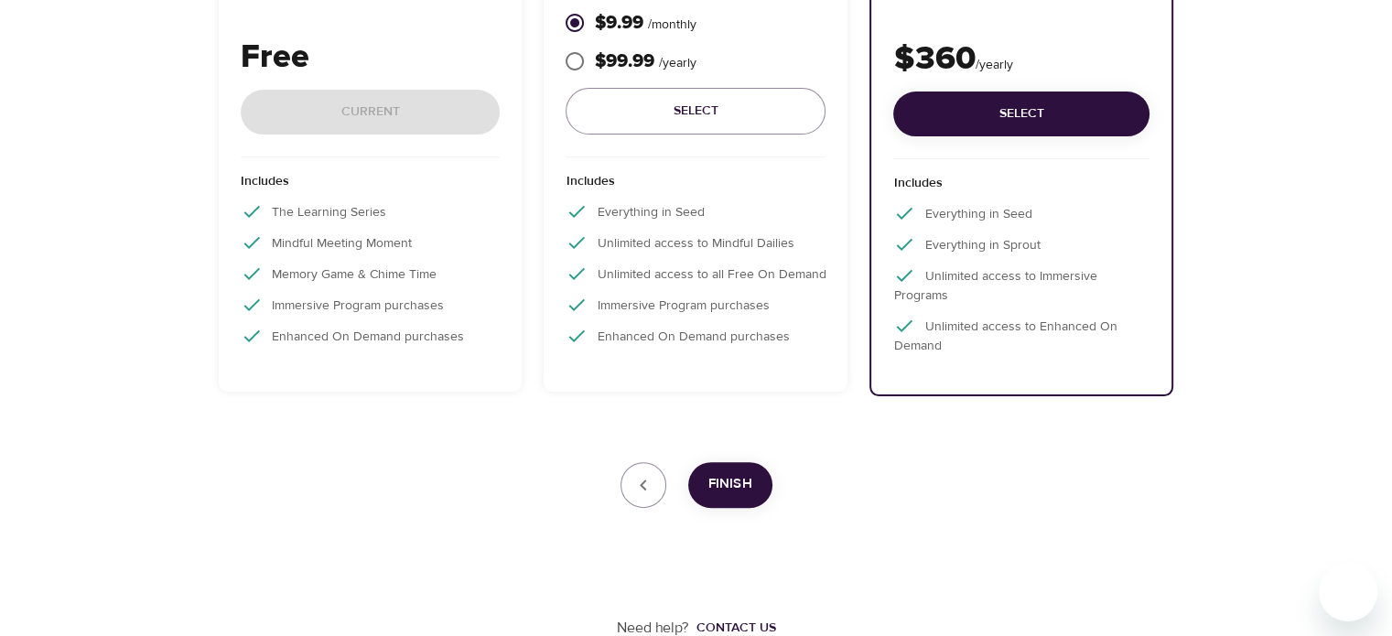
click at [348, 116] on div "Free Current" at bounding box center [371, 95] width 260 height 124
click at [350, 113] on div "Free Current" at bounding box center [371, 95] width 260 height 124
click at [352, 124] on div "Free Current" at bounding box center [371, 95] width 260 height 124
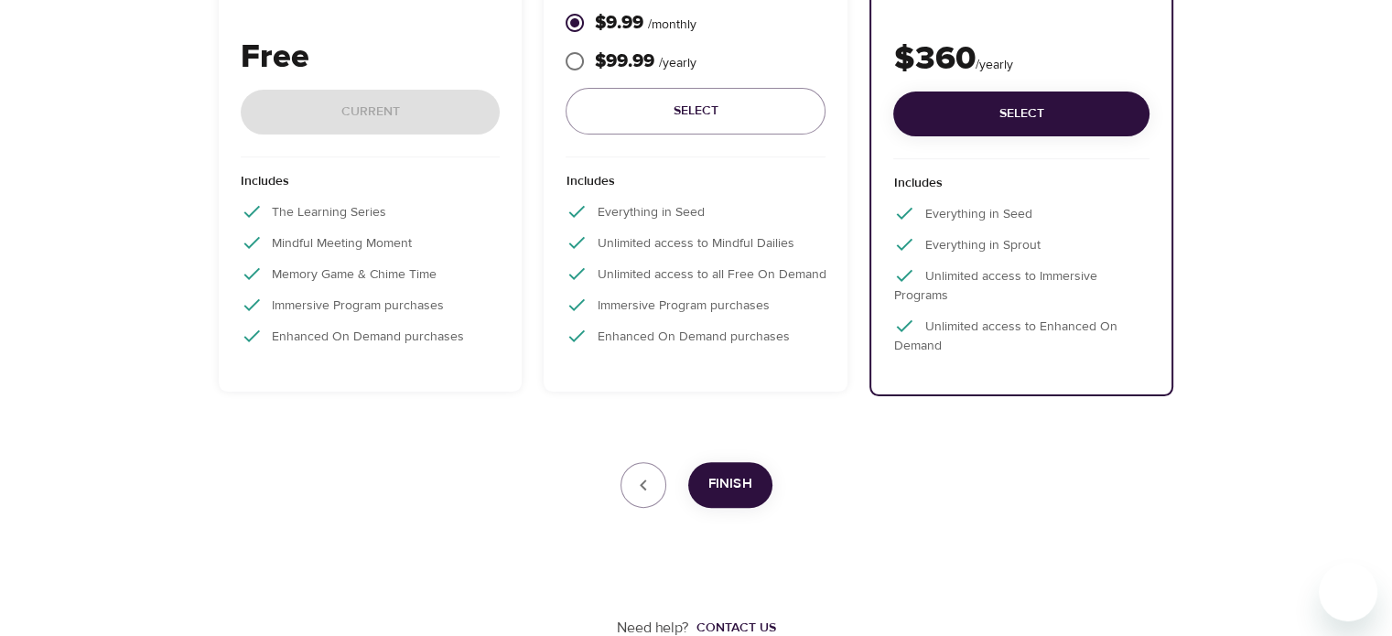
click at [341, 109] on div "Free Current" at bounding box center [371, 95] width 260 height 124
click at [326, 266] on p "Memory Game & Chime Time" at bounding box center [371, 274] width 260 height 22
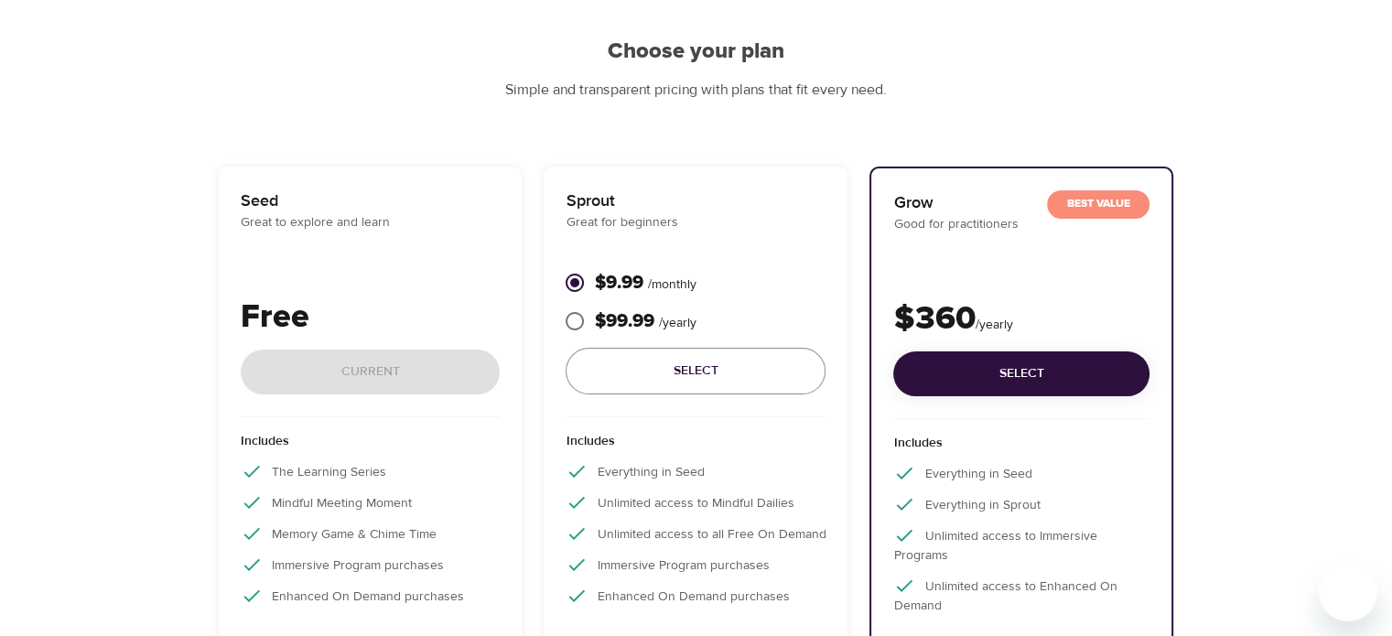
scroll to position [51, 0]
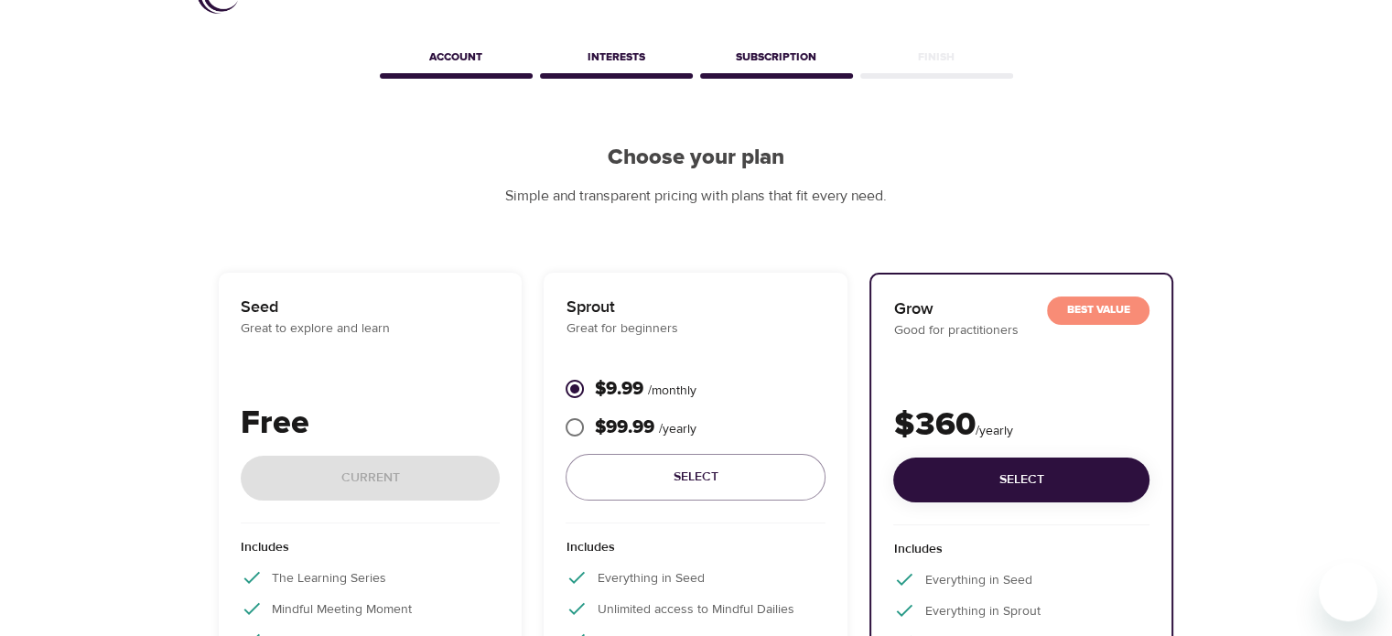
click at [269, 427] on p "Free" at bounding box center [371, 423] width 260 height 49
click at [301, 468] on div "Free Current" at bounding box center [371, 461] width 260 height 124
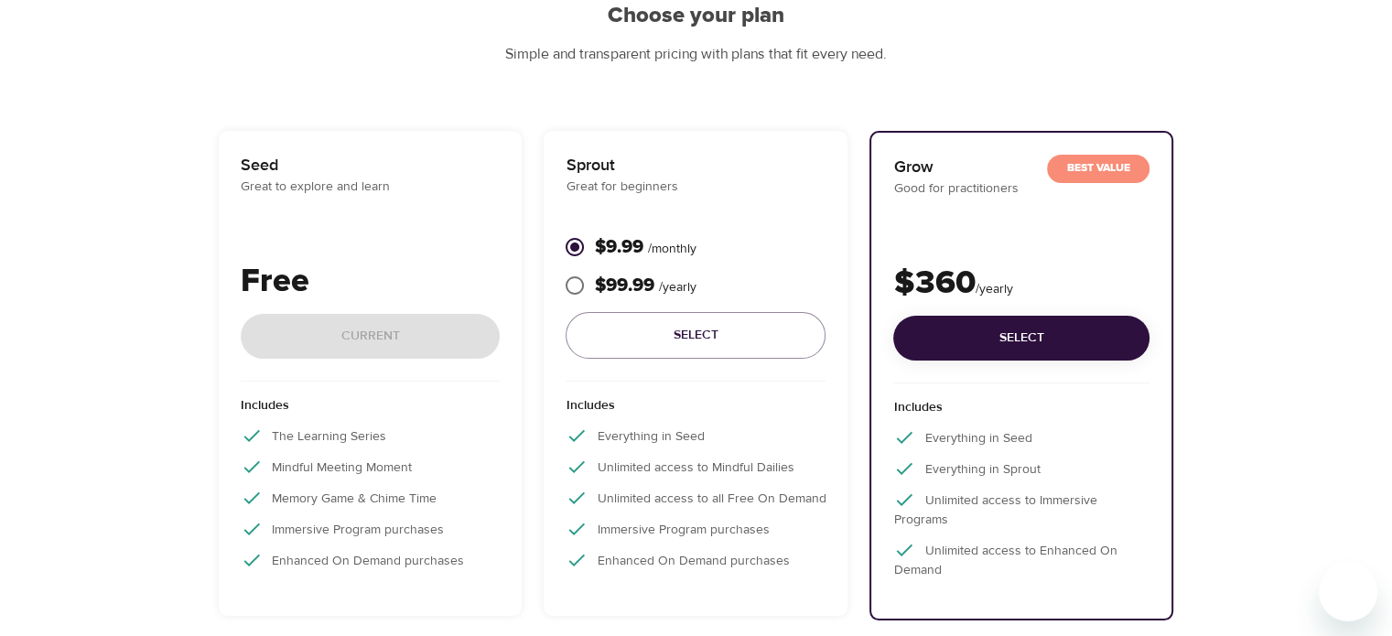
scroll to position [417, 0]
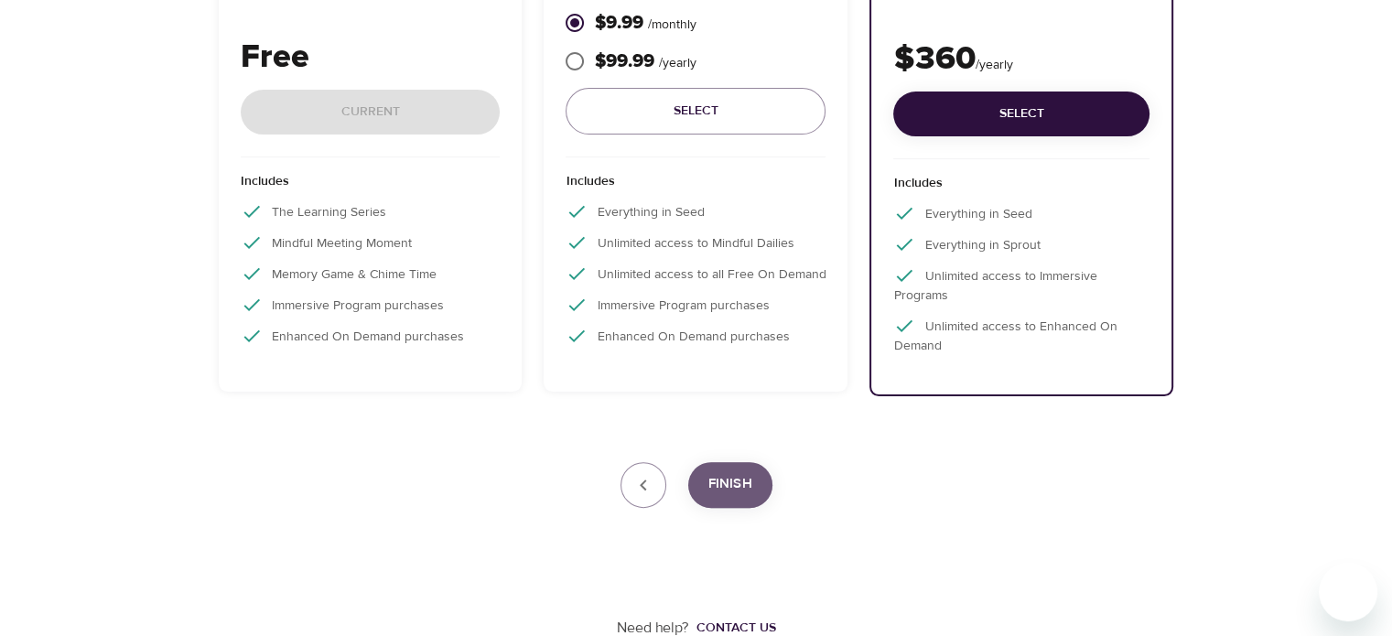
click at [734, 477] on span "Finish" at bounding box center [730, 484] width 44 height 24
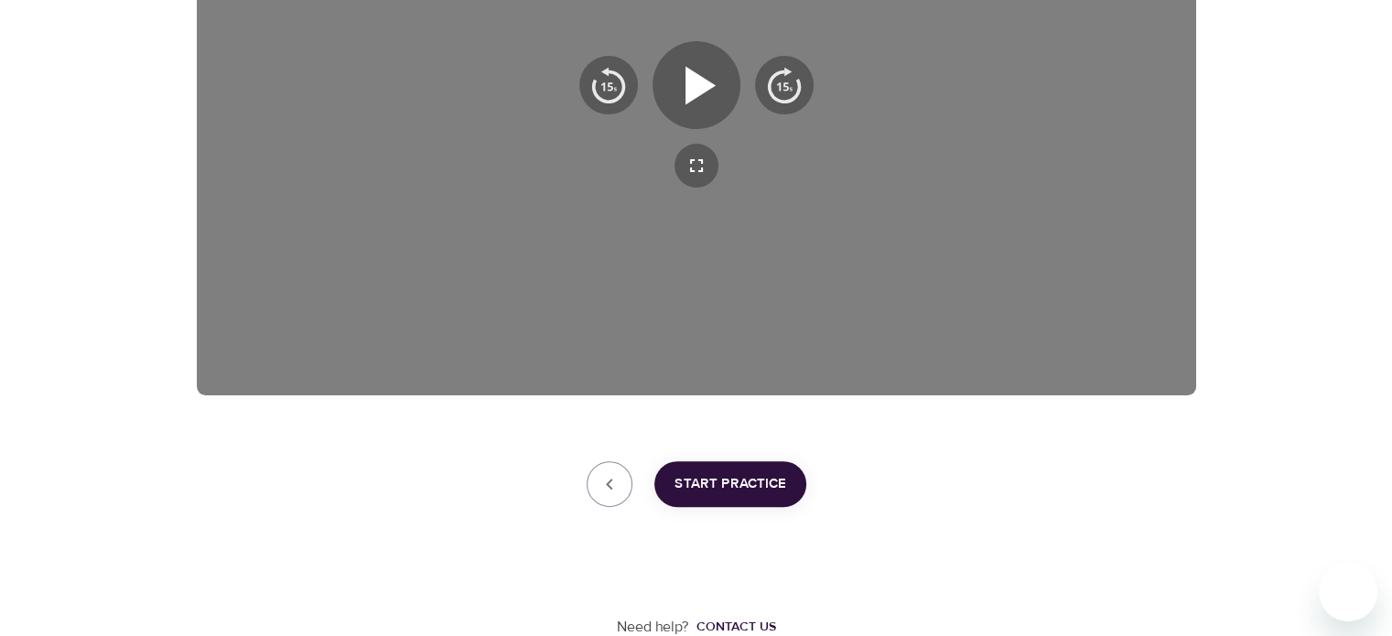
scroll to position [491, 0]
click at [704, 484] on span "Start Practice" at bounding box center [730, 484] width 112 height 24
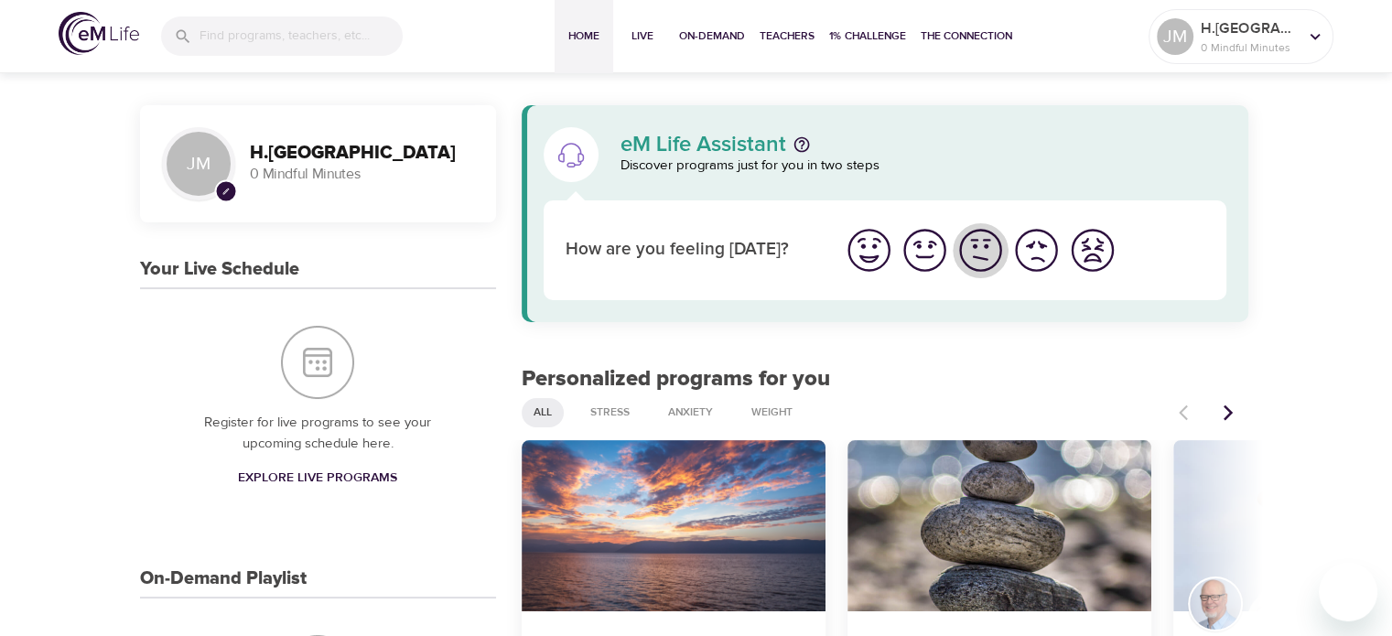
click at [987, 254] on img "I'm feeling ok" at bounding box center [980, 250] width 50 height 50
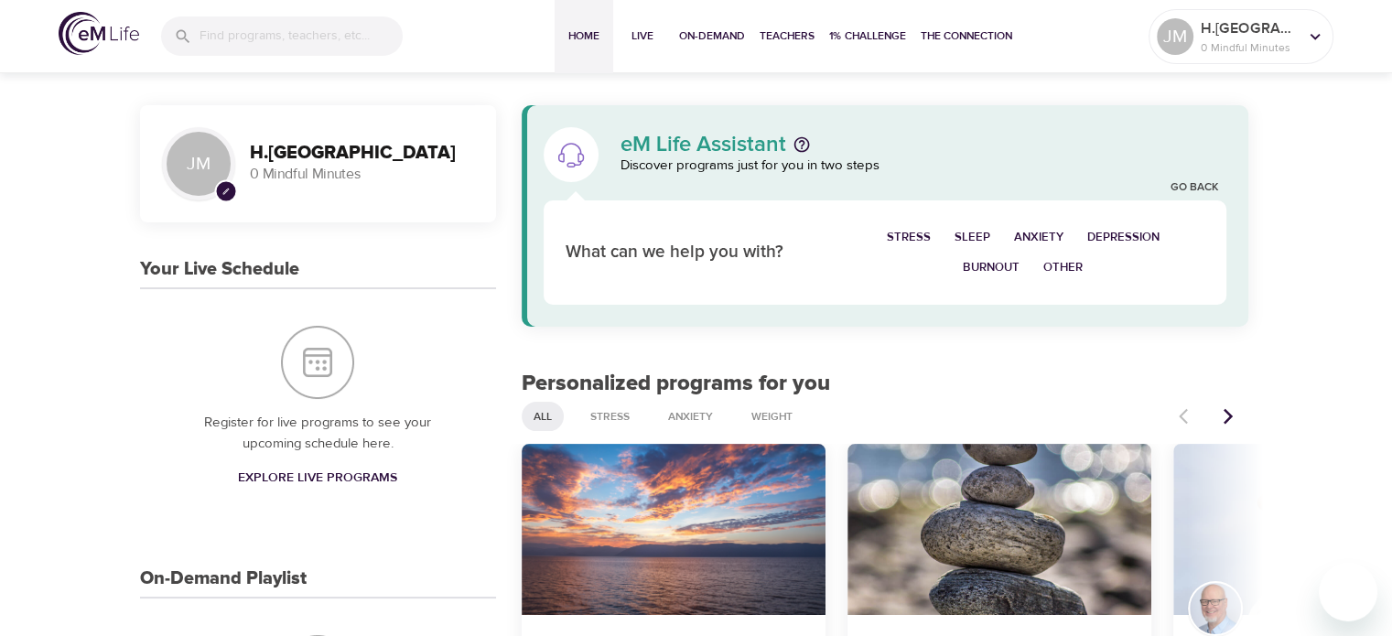
click at [199, 284] on div "Your Live Schedule Register for live programs to see your upcoming schedule her…" at bounding box center [318, 395] width 356 height 273
click at [199, 268] on h3 "Your Live Schedule" at bounding box center [219, 269] width 159 height 21
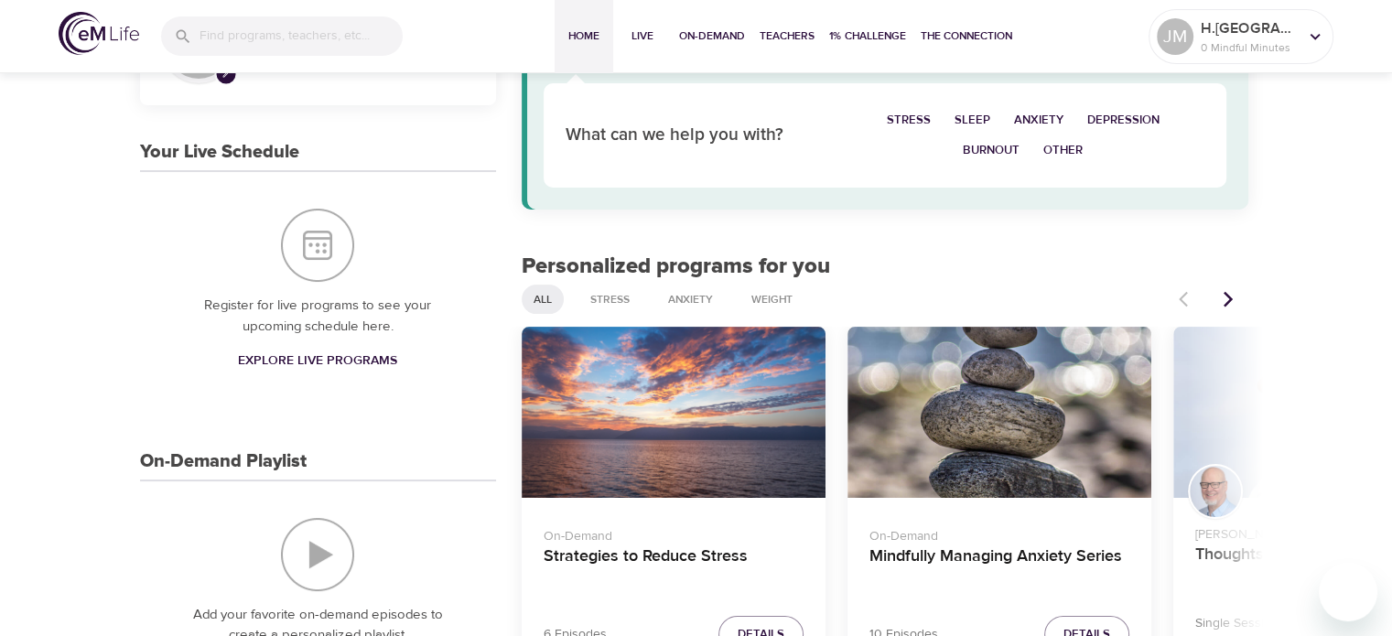
scroll to position [113, 0]
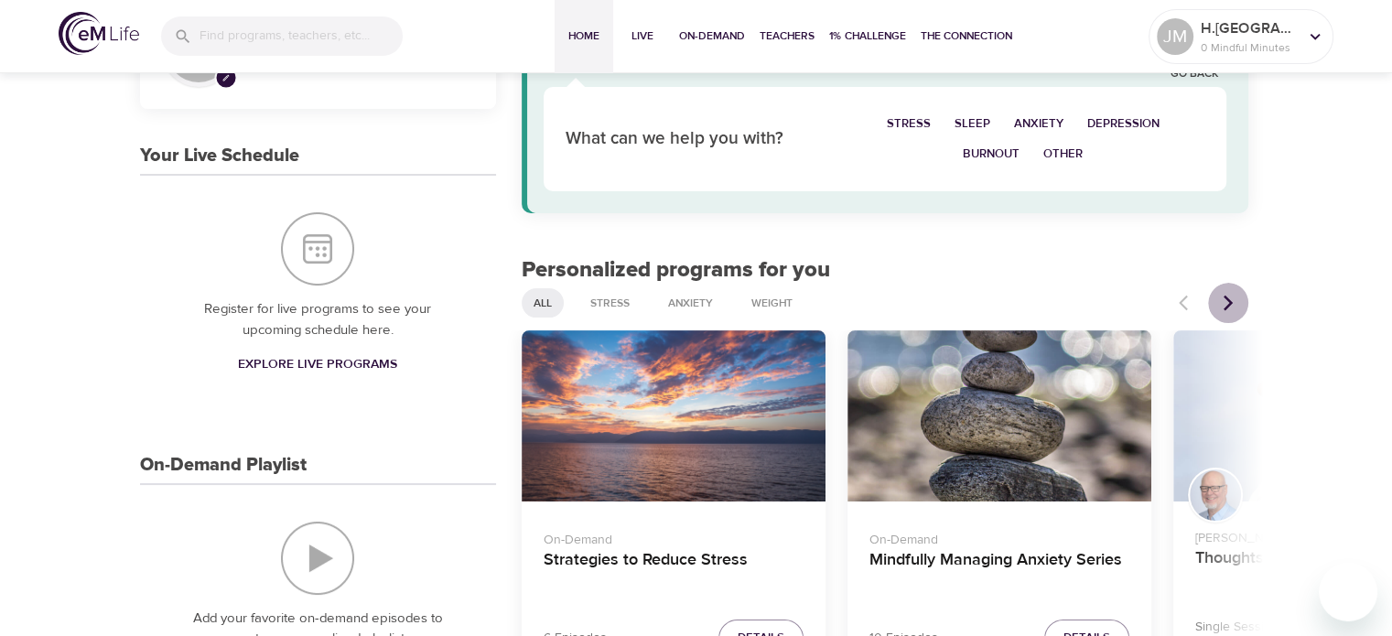
click at [1232, 299] on icon "Next items" at bounding box center [1228, 303] width 18 height 18
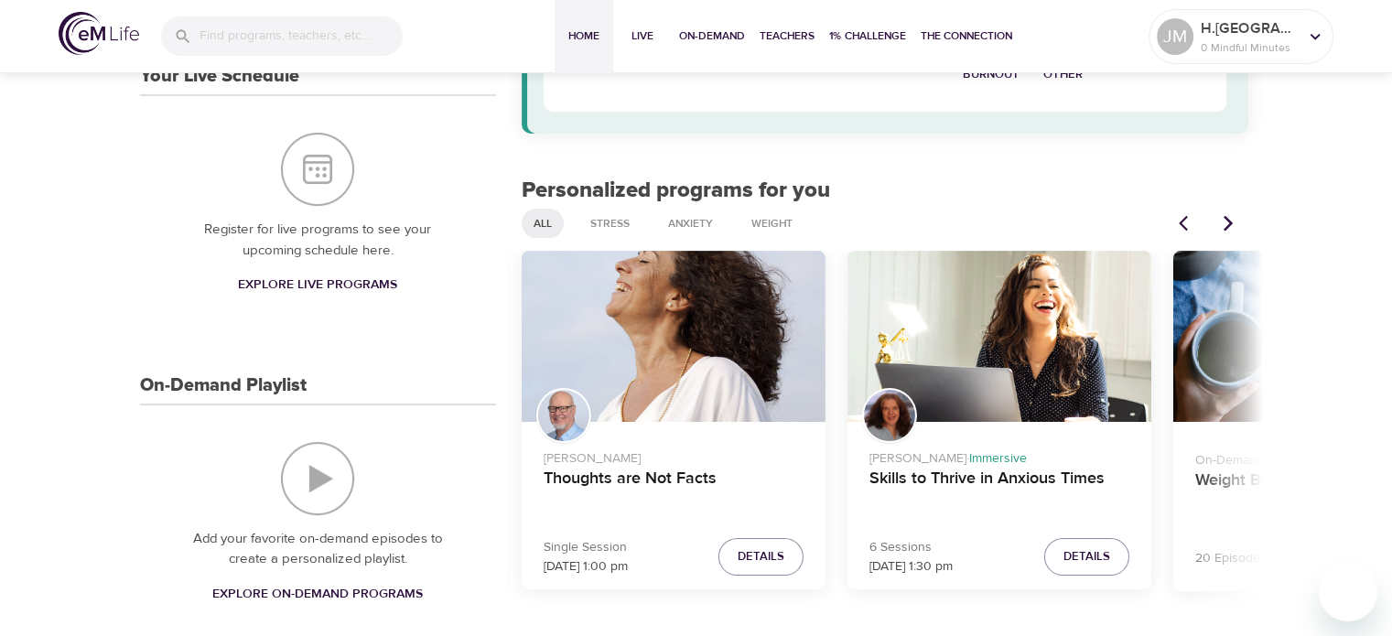
scroll to position [297, 0]
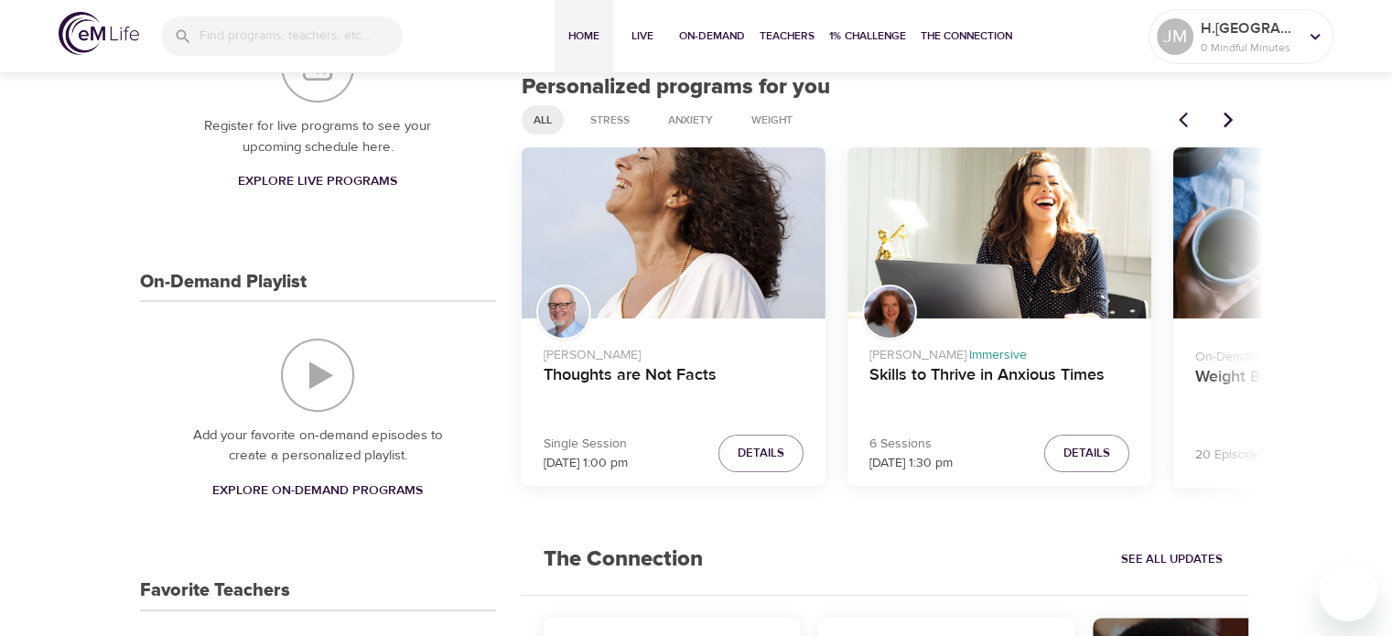
click at [1208, 266] on div "Weight Balance for Life" at bounding box center [1325, 232] width 304 height 171
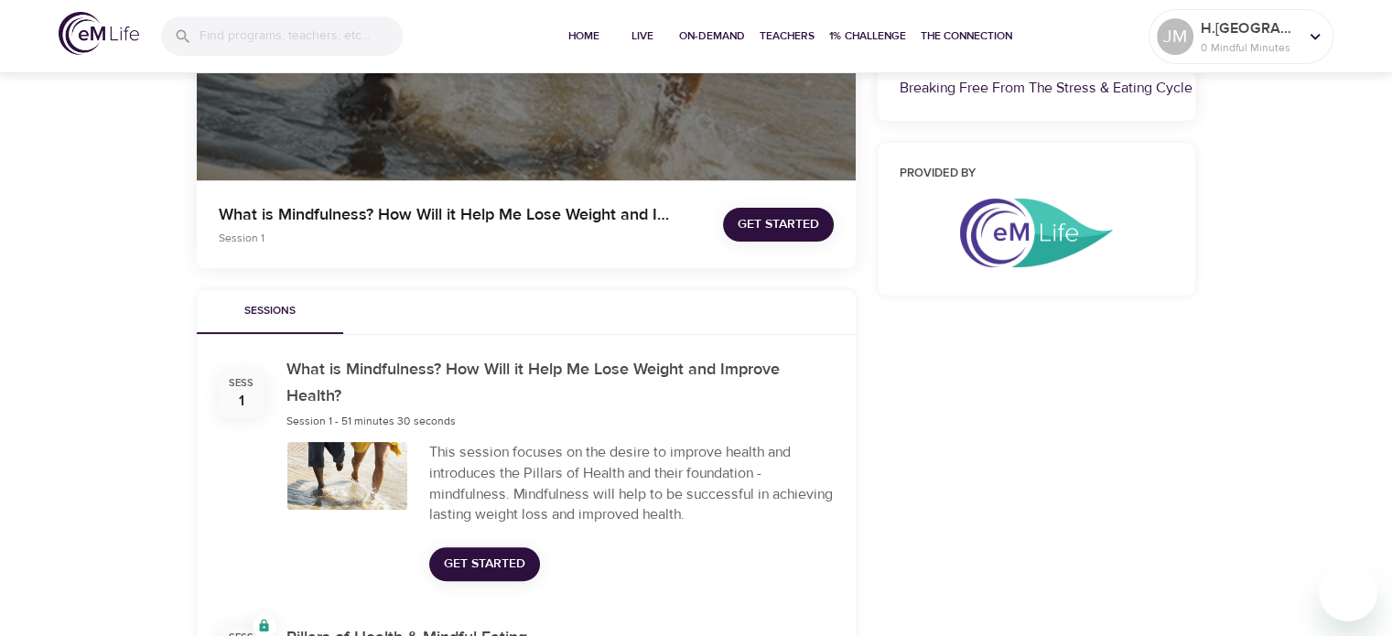
scroll to position [297, 0]
